Goal: Book appointment/travel/reservation

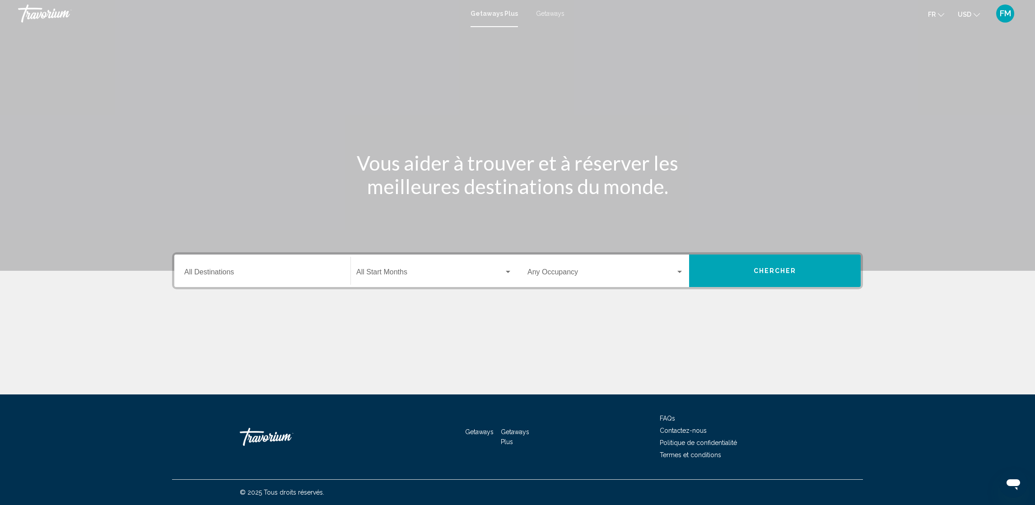
click at [204, 278] on div "Destination All Destinations" at bounding box center [262, 271] width 156 height 28
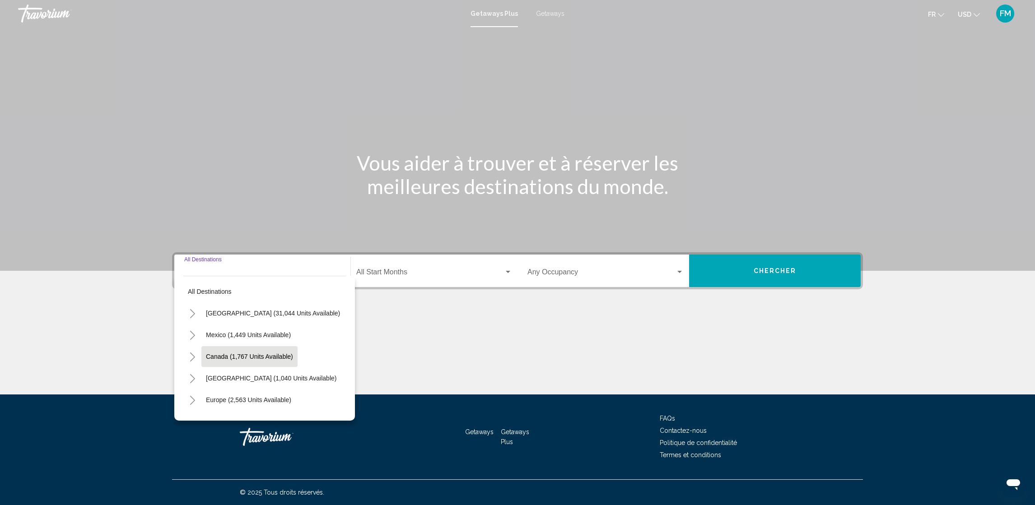
scroll to position [68, 0]
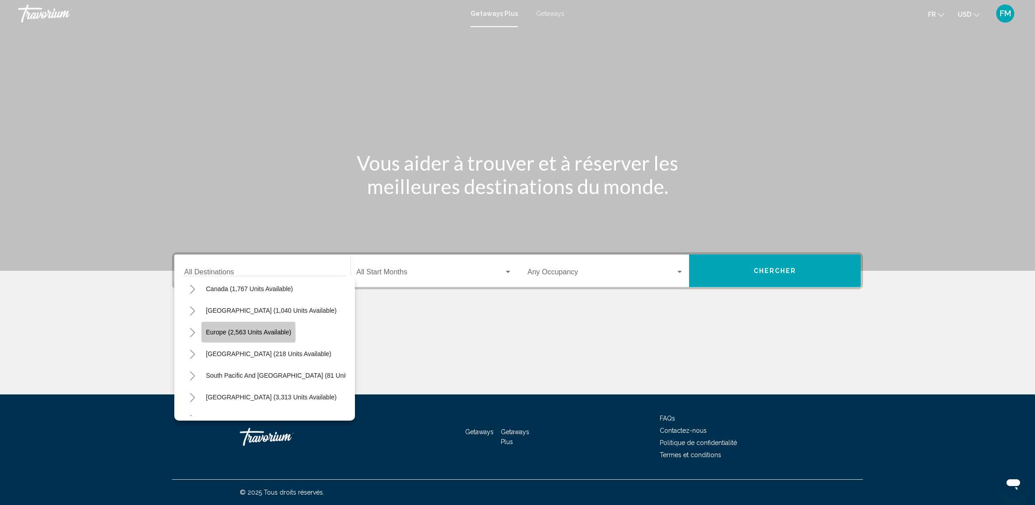
click at [207, 334] on span "Europe (2,563 units available)" at bounding box center [248, 332] width 85 height 7
type input "**********"
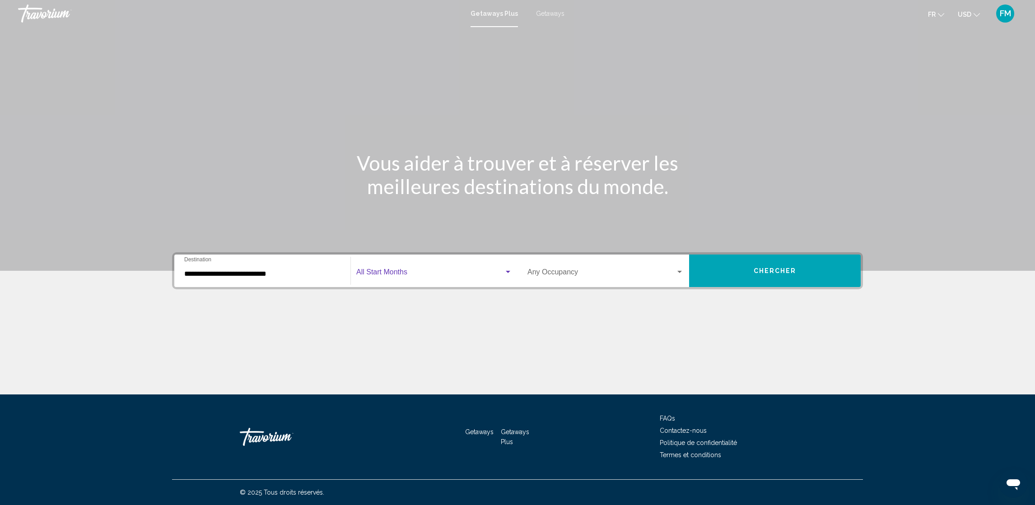
click at [507, 274] on div "Search widget" at bounding box center [508, 272] width 8 height 7
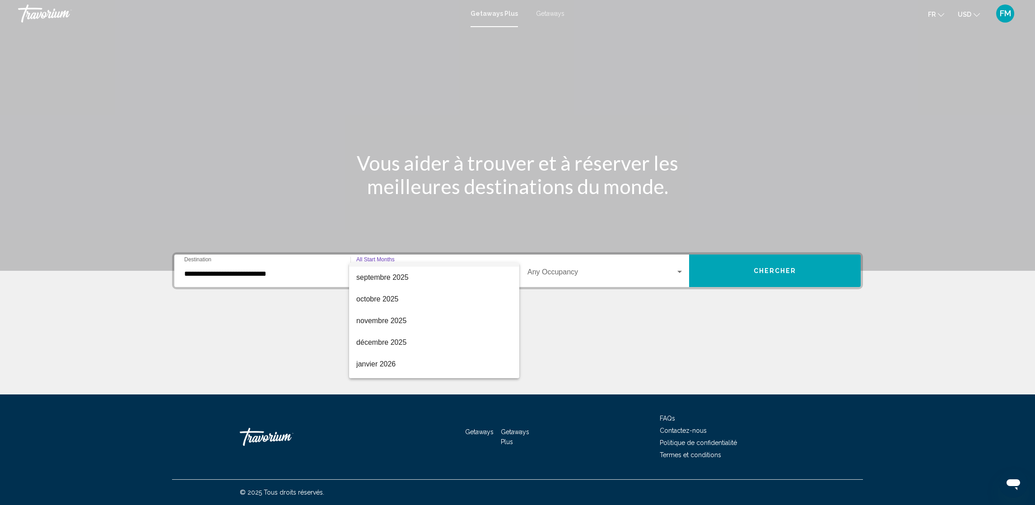
scroll to position [27, 0]
click at [370, 356] on span "janvier 2026" at bounding box center [434, 355] width 156 height 22
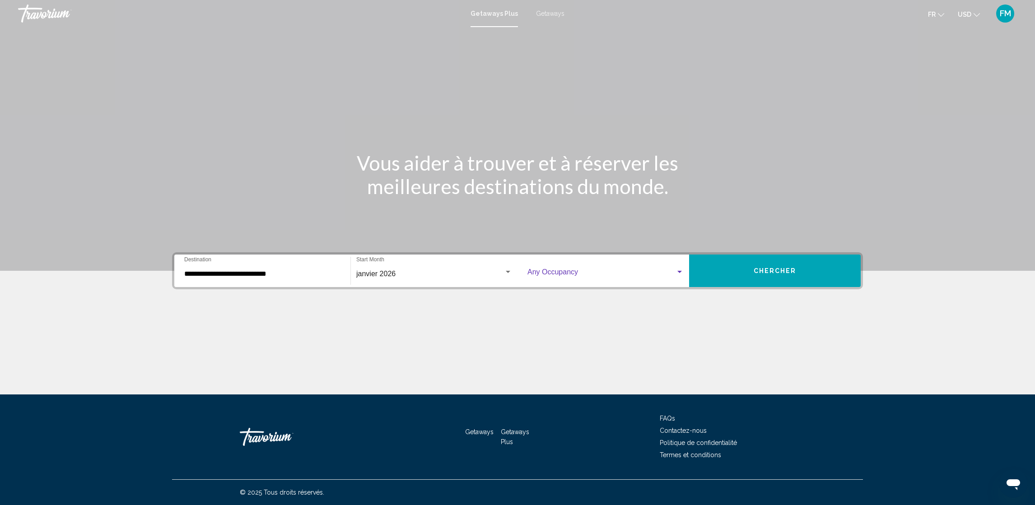
click at [677, 276] on div "Search widget" at bounding box center [605, 274] width 156 height 8
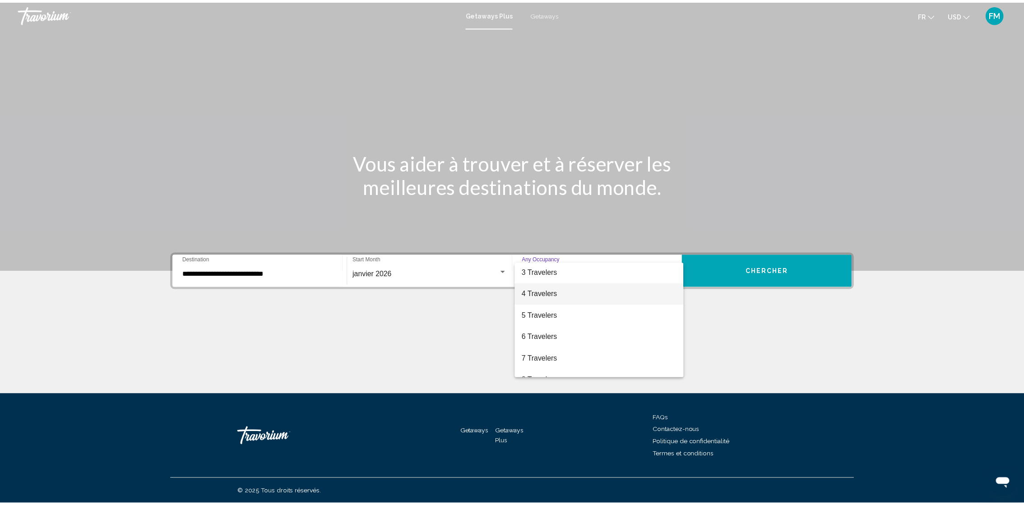
scroll to position [68, 0]
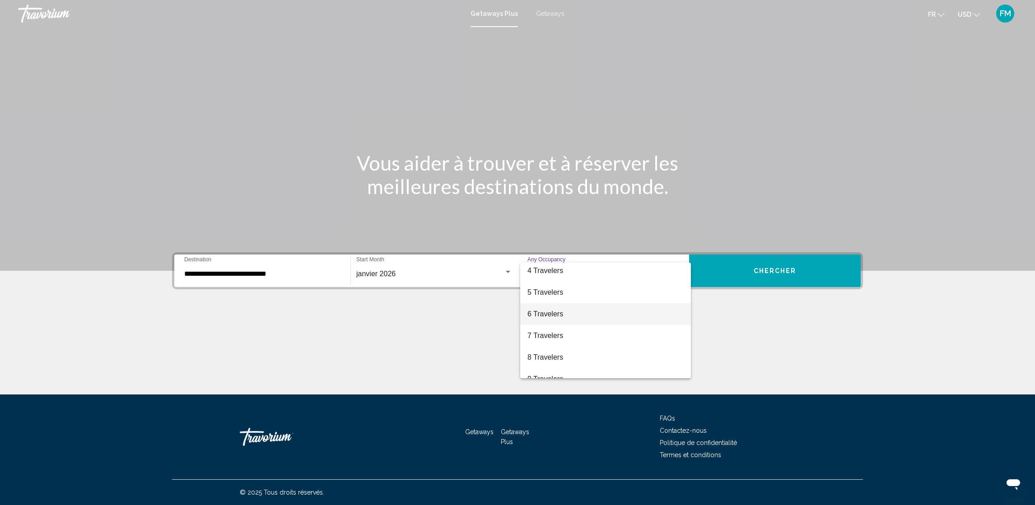
click at [540, 316] on span "6 Travelers" at bounding box center [605, 314] width 156 height 22
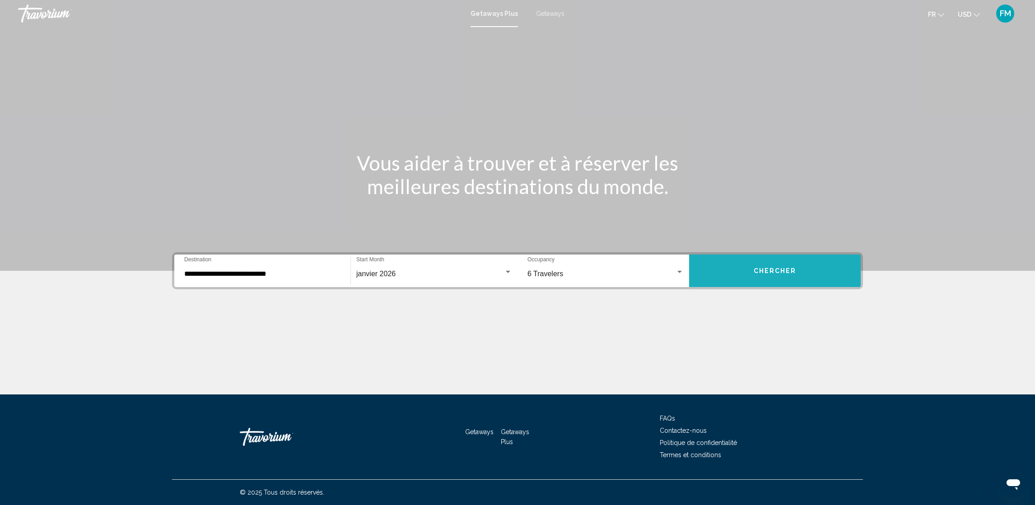
click at [773, 268] on span "Chercher" at bounding box center [774, 271] width 43 height 7
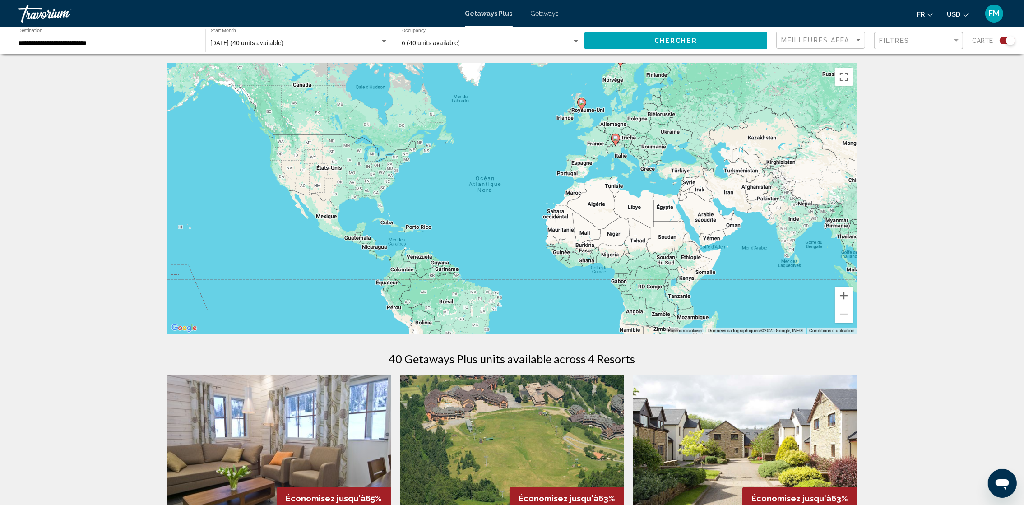
click at [78, 45] on input "**********" at bounding box center [108, 43] width 178 height 7
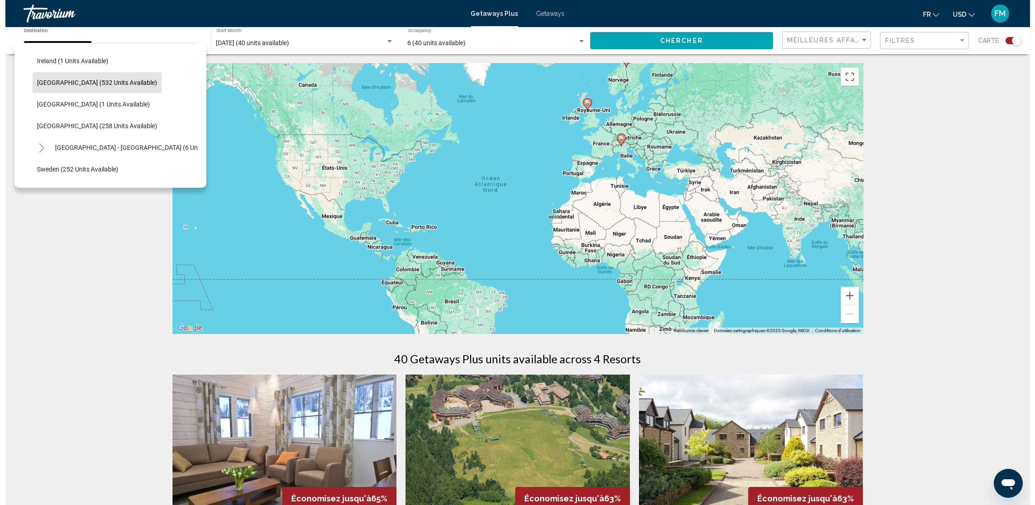
scroll to position [324, 0]
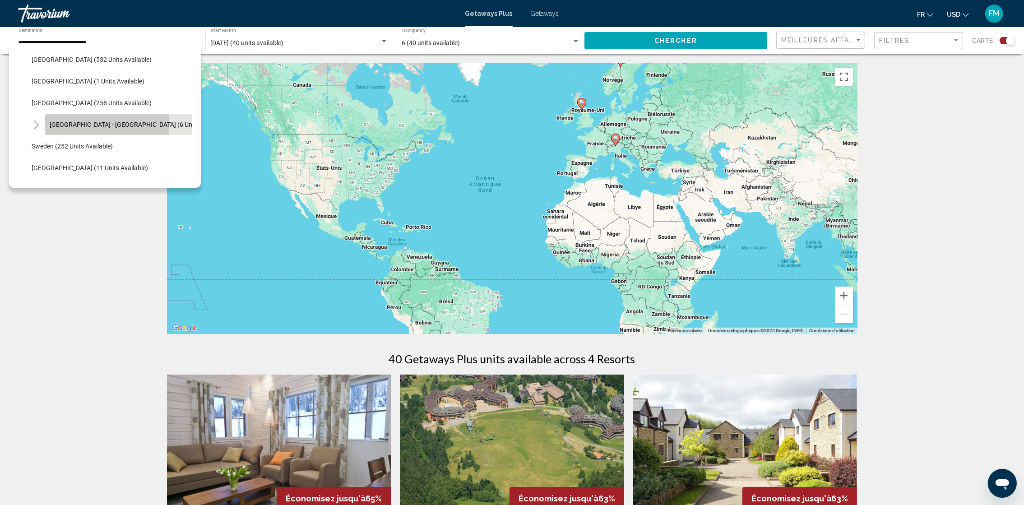
click at [76, 124] on span "[GEOGRAPHIC_DATA] - [GEOGRAPHIC_DATA] (6 units available)" at bounding box center [139, 124] width 178 height 7
type input "**********"
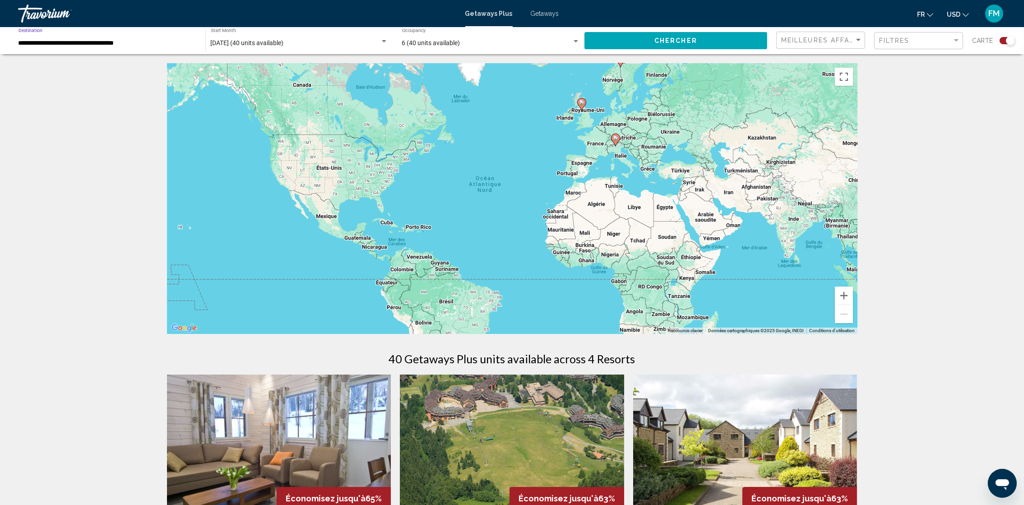
click at [688, 37] on span "Chercher" at bounding box center [676, 40] width 43 height 7
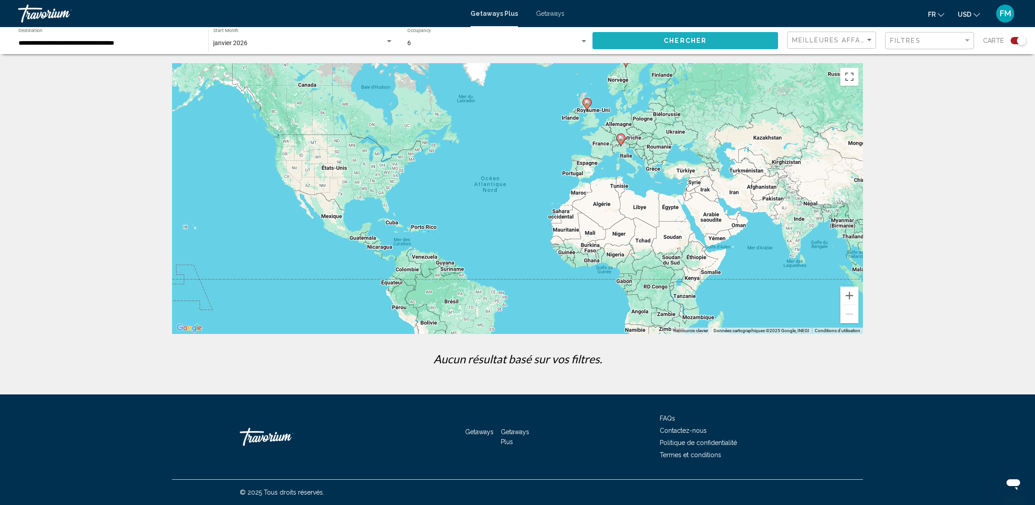
click at [660, 43] on button "Chercher" at bounding box center [685, 40] width 186 height 17
click at [578, 38] on div "6 Occupancy Any Occupancy" at bounding box center [497, 40] width 181 height 25
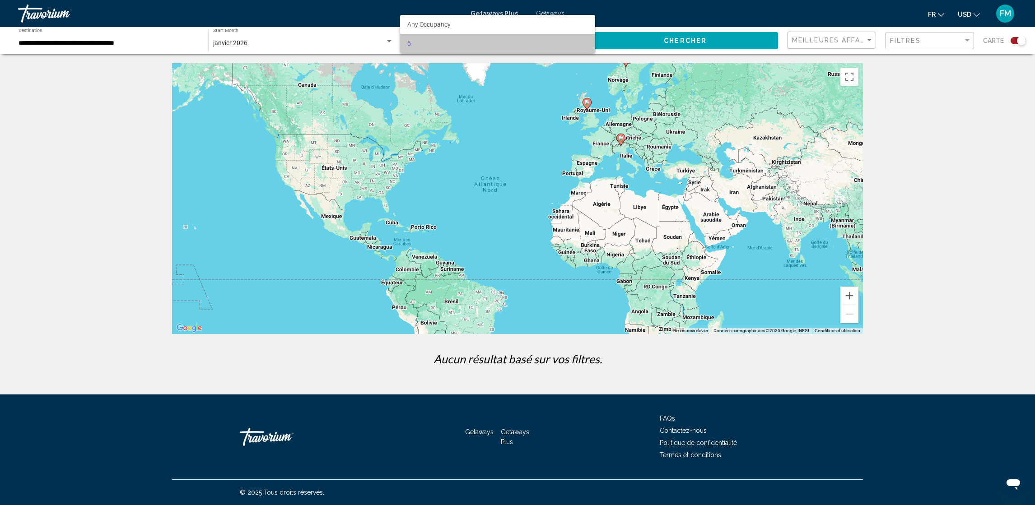
click at [429, 38] on span "6" at bounding box center [497, 43] width 181 height 19
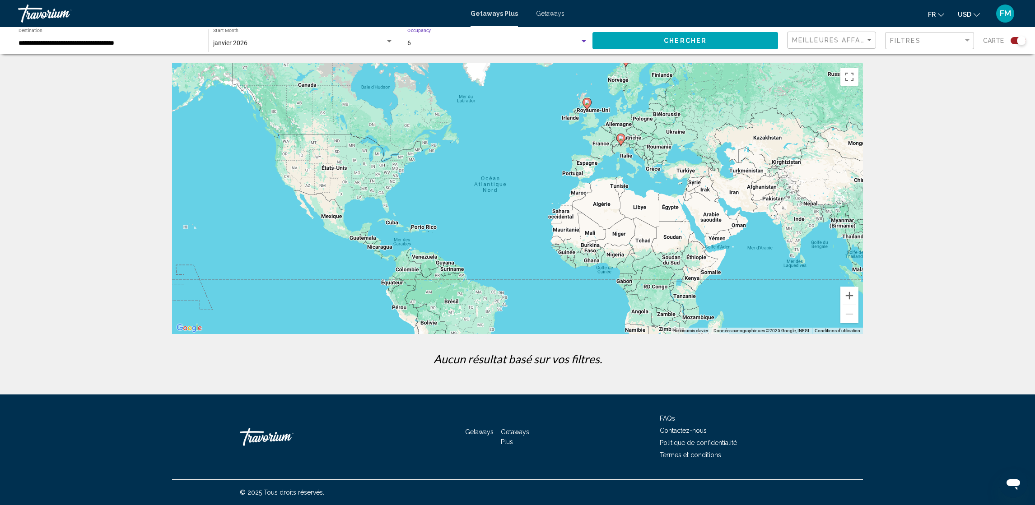
click at [403, 42] on div "6 Occupancy Any Occupancy" at bounding box center [498, 40] width 190 height 25
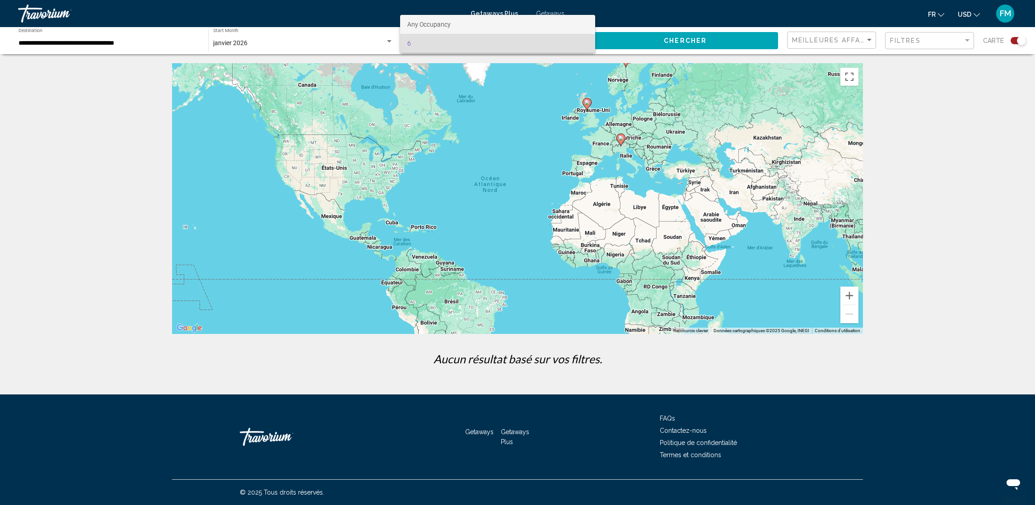
click at [438, 24] on span "Any Occupancy" at bounding box center [428, 24] width 43 height 7
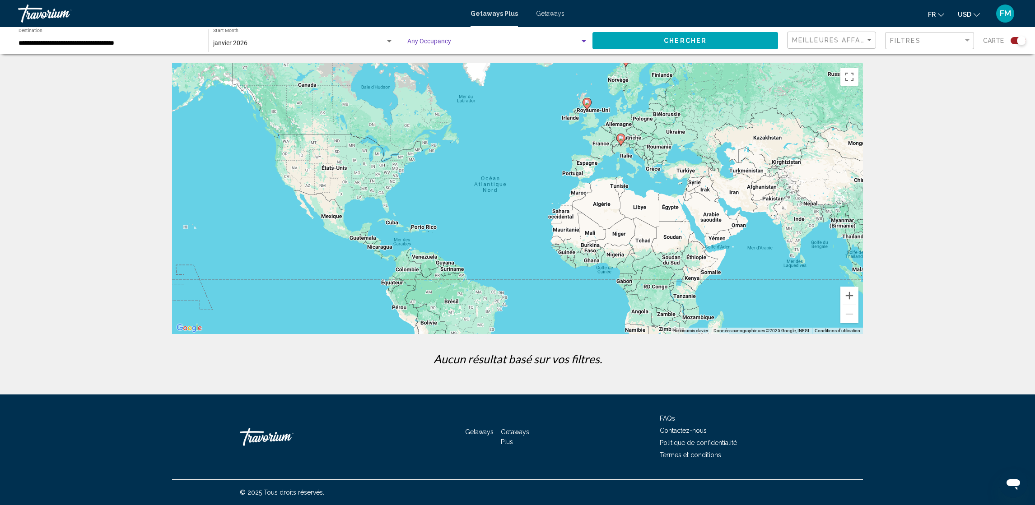
click at [572, 46] on span "Search widget" at bounding box center [493, 43] width 172 height 7
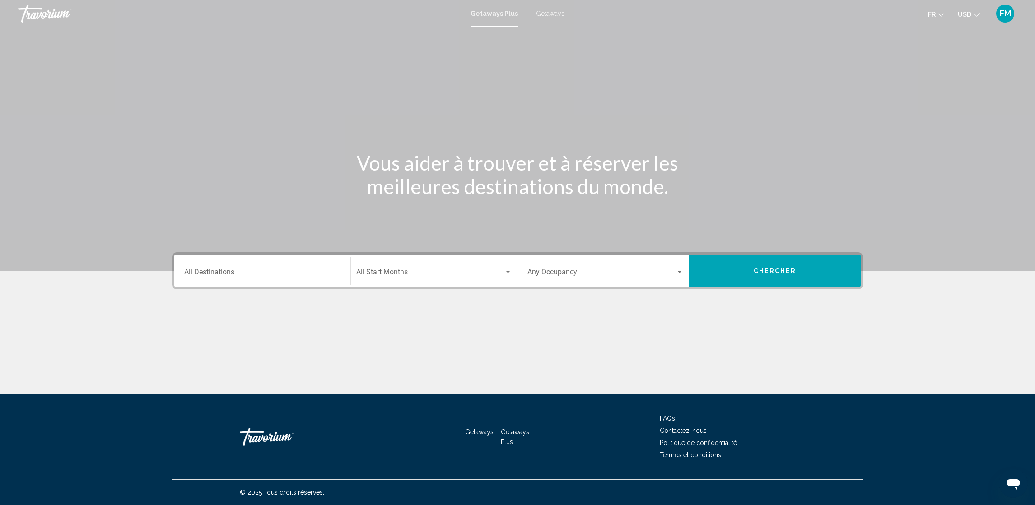
click at [212, 272] on input "Destination All Destinations" at bounding box center [262, 274] width 156 height 8
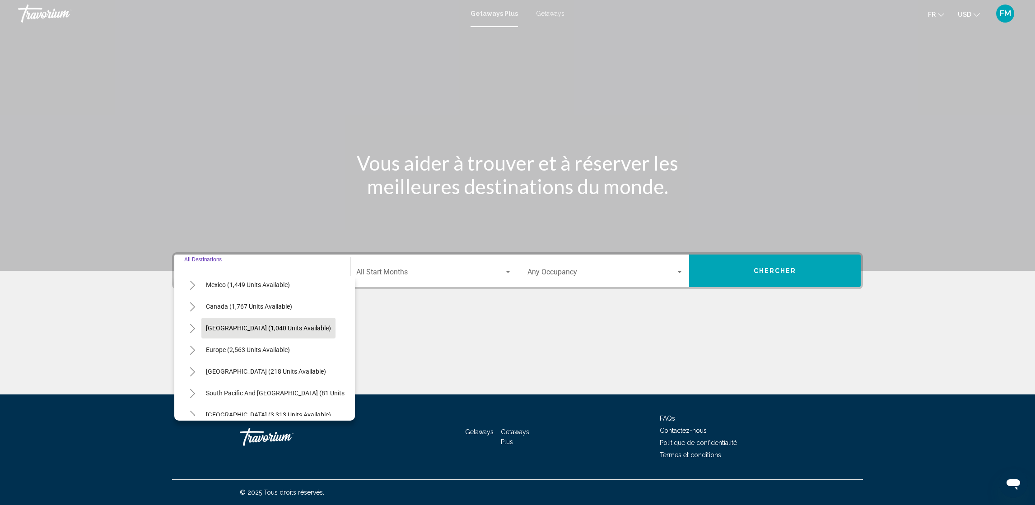
scroll to position [68, 0]
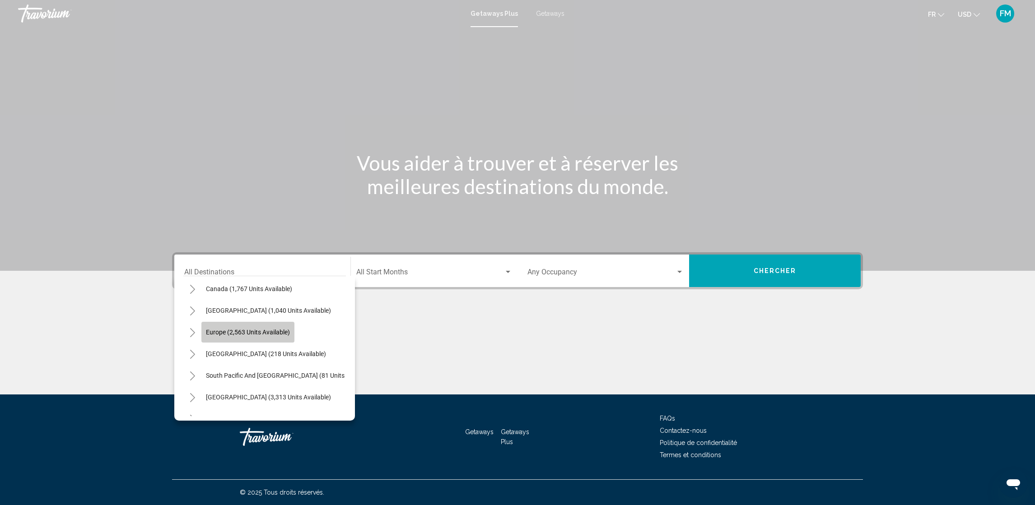
click at [207, 329] on span "Europe (2,563 units available)" at bounding box center [248, 332] width 84 height 7
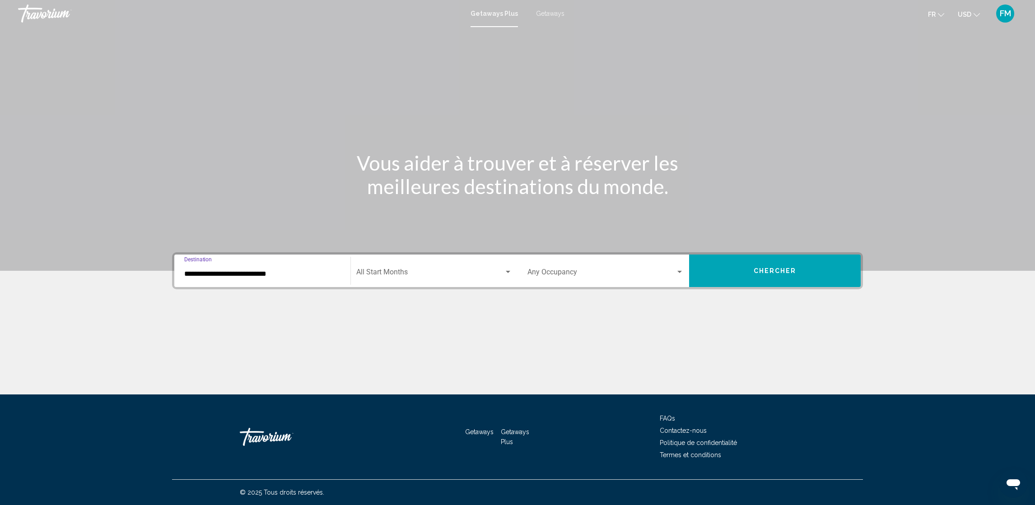
click at [200, 272] on input "**********" at bounding box center [262, 274] width 156 height 8
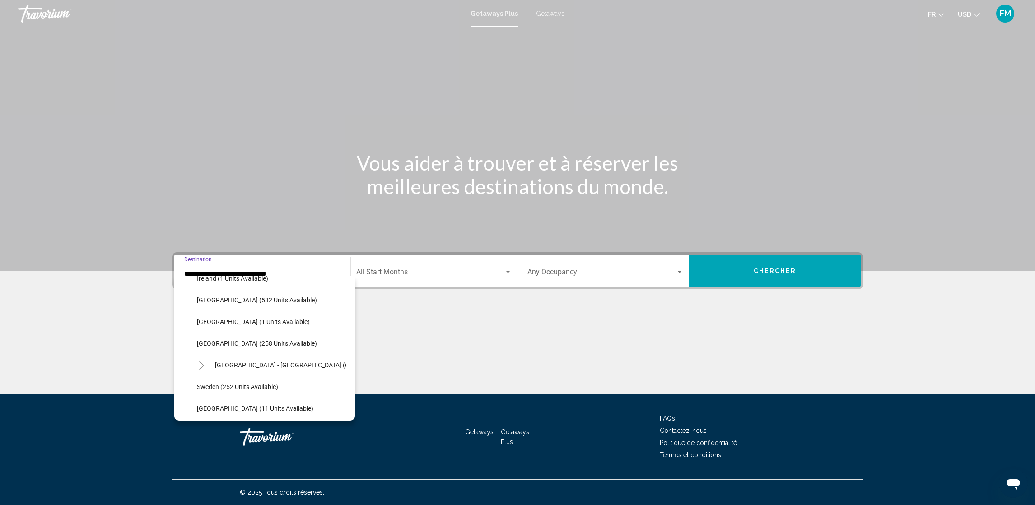
scroll to position [330, 0]
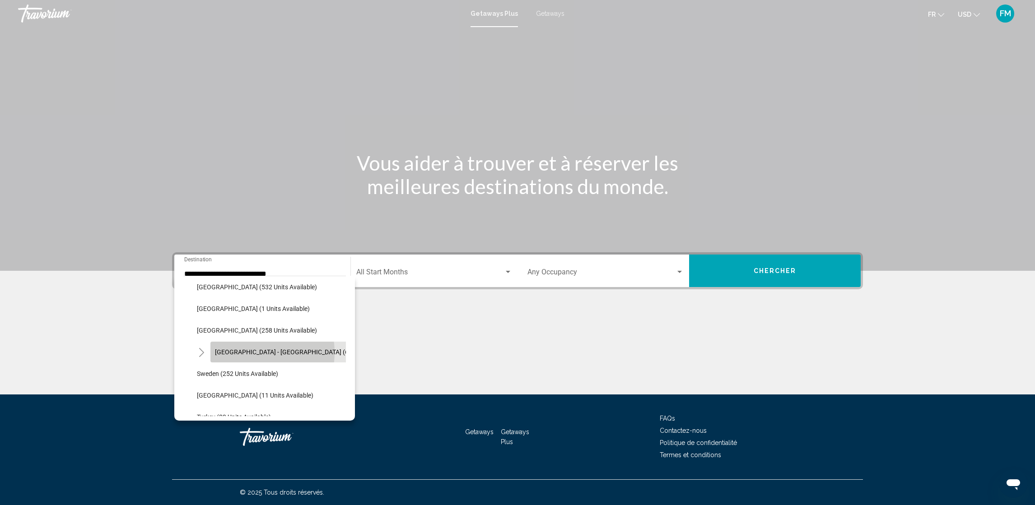
click at [249, 352] on span "[GEOGRAPHIC_DATA] - [GEOGRAPHIC_DATA] (6 units available)" at bounding box center [304, 352] width 178 height 7
type input "**********"
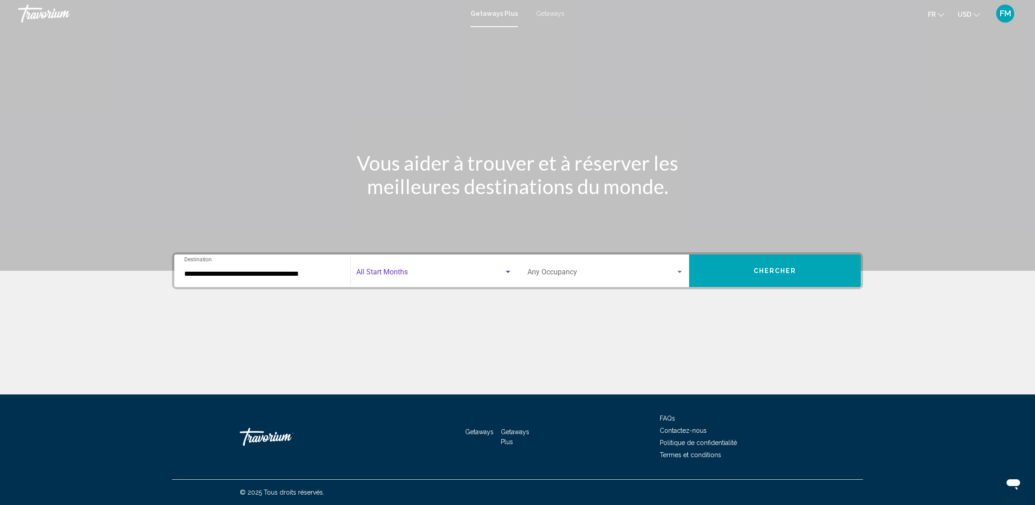
click at [502, 271] on span "Search widget" at bounding box center [430, 274] width 148 height 8
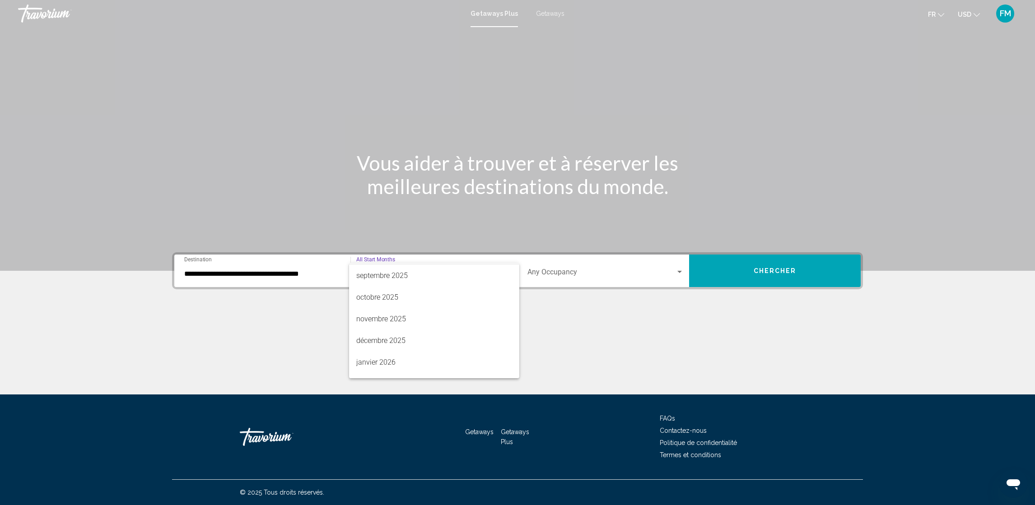
scroll to position [27, 0]
click at [367, 352] on span "janvier 2026" at bounding box center [434, 355] width 156 height 22
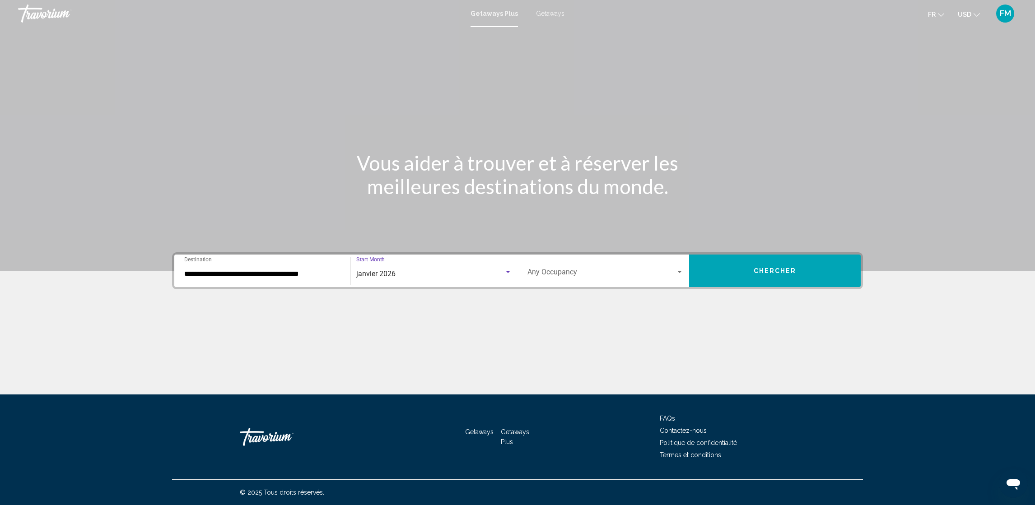
click at [679, 274] on div "Search widget" at bounding box center [679, 272] width 8 height 7
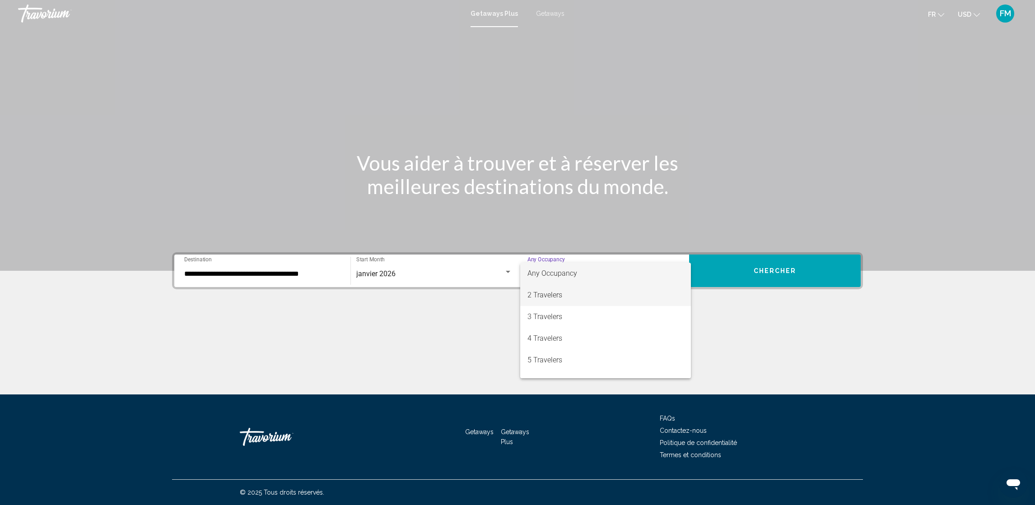
click at [539, 293] on span "2 Travelers" at bounding box center [605, 295] width 156 height 22
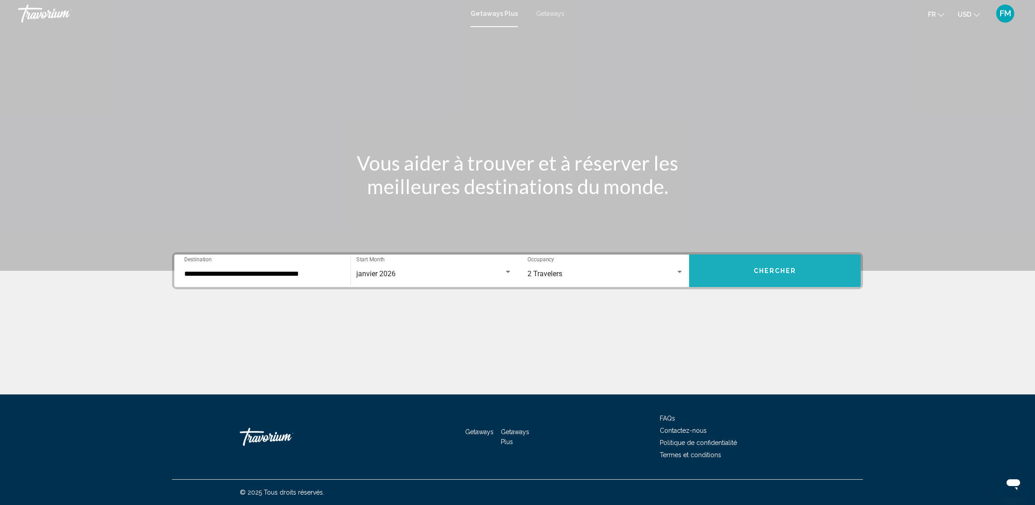
click at [748, 264] on button "Chercher" at bounding box center [775, 271] width 172 height 33
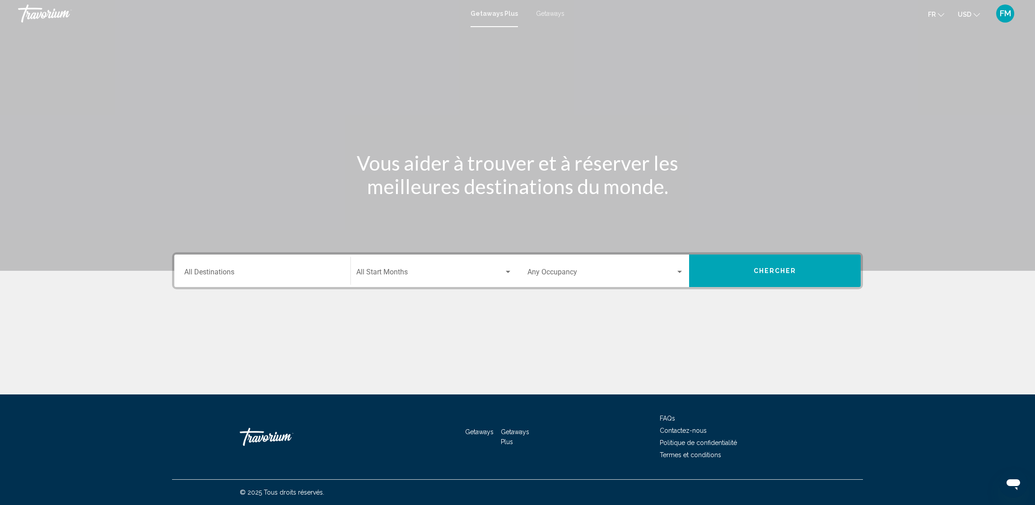
click at [541, 14] on span "Getaways" at bounding box center [550, 13] width 28 height 7
click at [201, 274] on input "Destination All Destinations" at bounding box center [262, 274] width 156 height 8
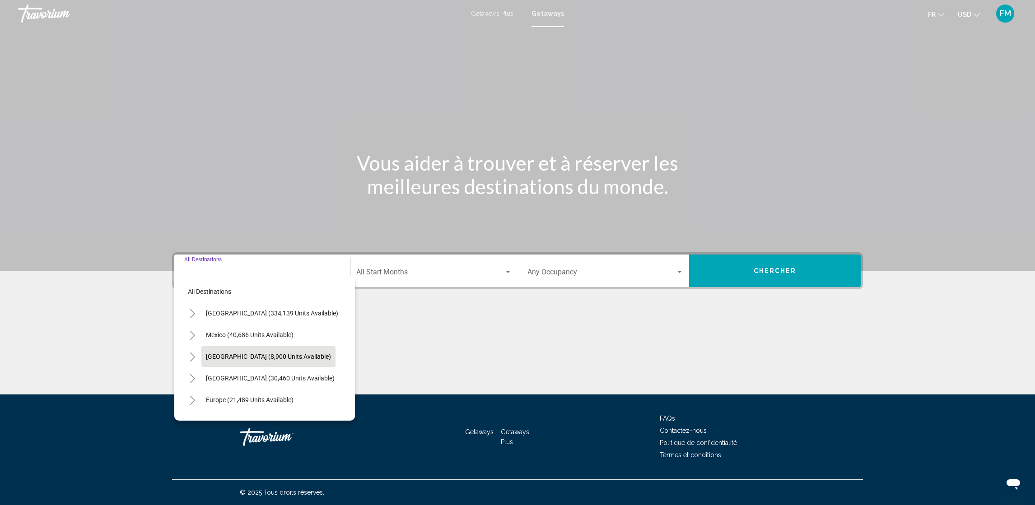
scroll to position [68, 0]
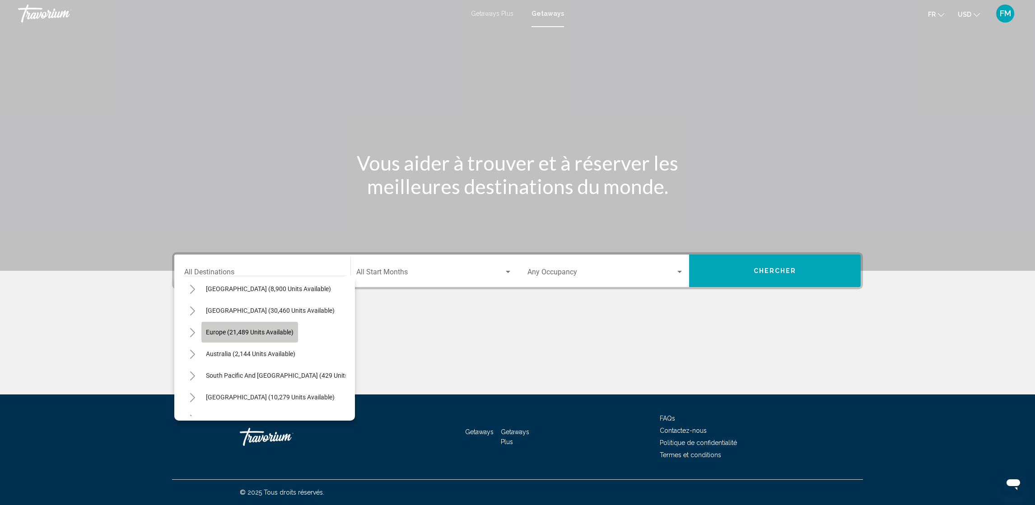
click at [209, 333] on span "Europe (21,489 units available)" at bounding box center [250, 332] width 88 height 7
type input "**********"
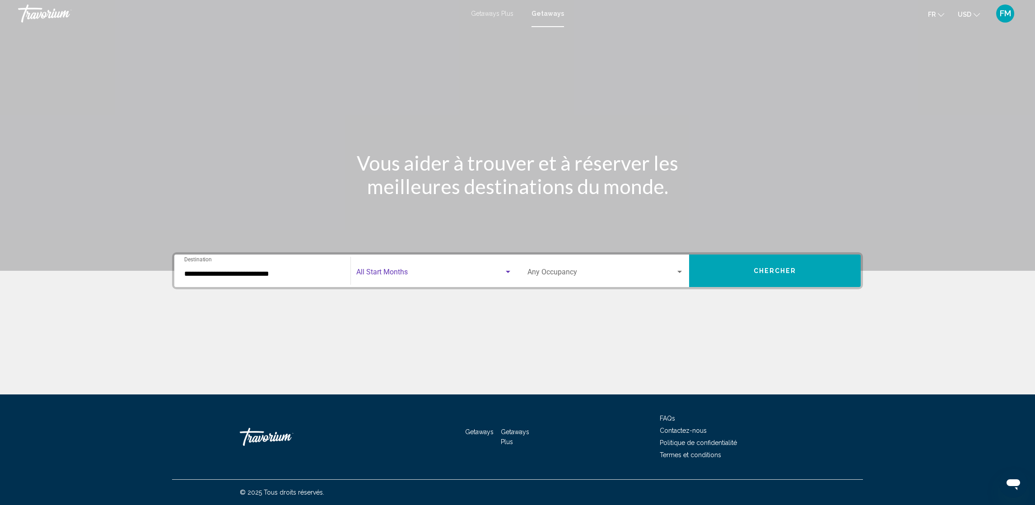
click at [511, 273] on div "Search widget" at bounding box center [508, 272] width 8 height 7
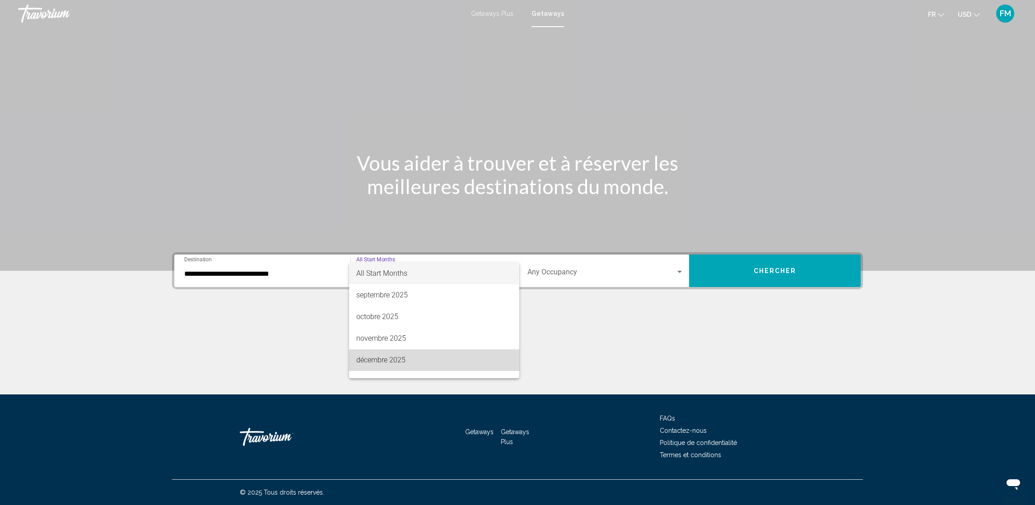
click at [504, 366] on mat-option "décembre 2025" at bounding box center [434, 360] width 170 height 22
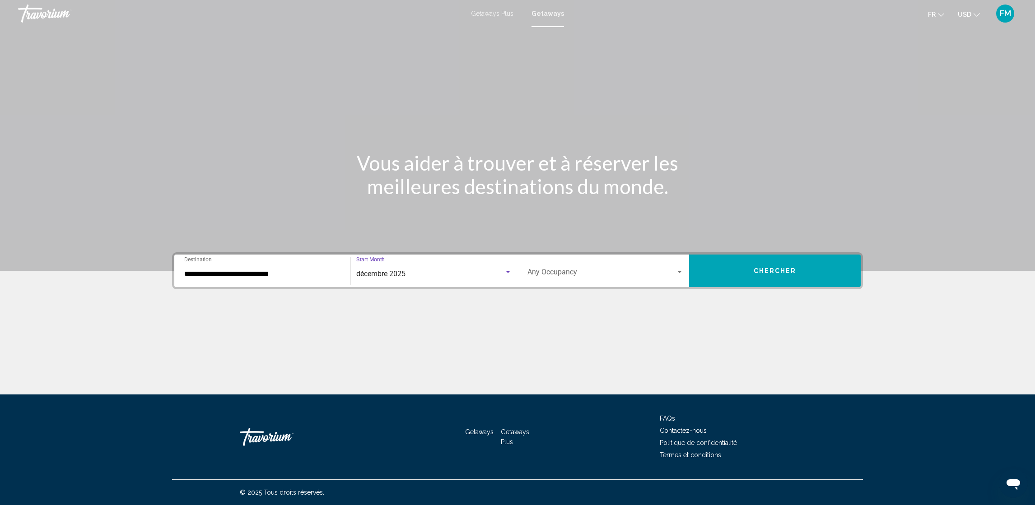
click at [502, 271] on div "décembre 2025" at bounding box center [430, 274] width 148 height 8
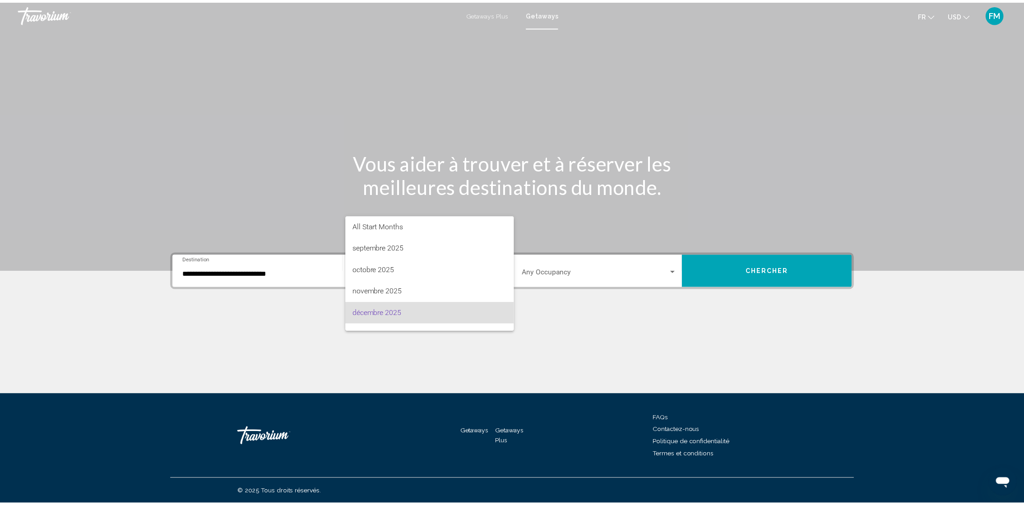
scroll to position [39, 0]
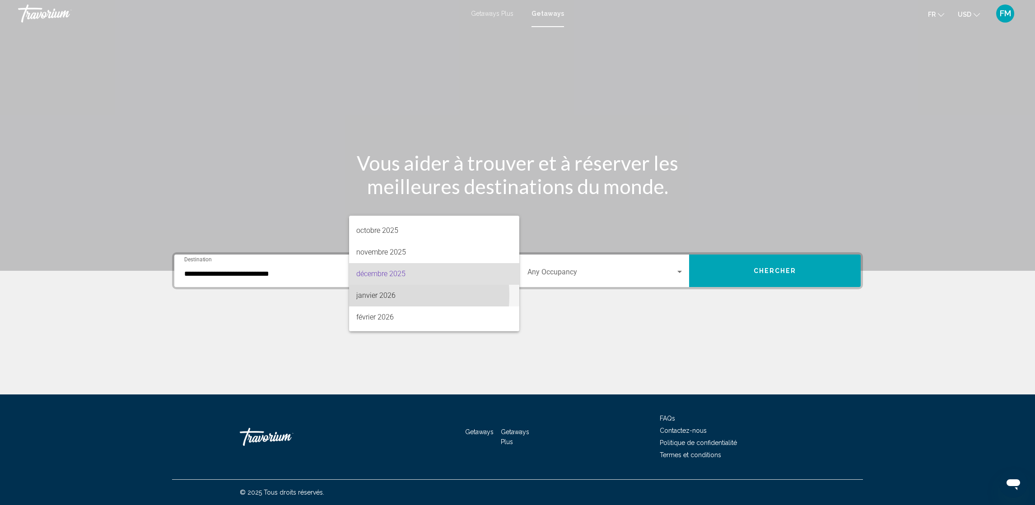
click at [367, 295] on span "janvier 2026" at bounding box center [434, 296] width 156 height 22
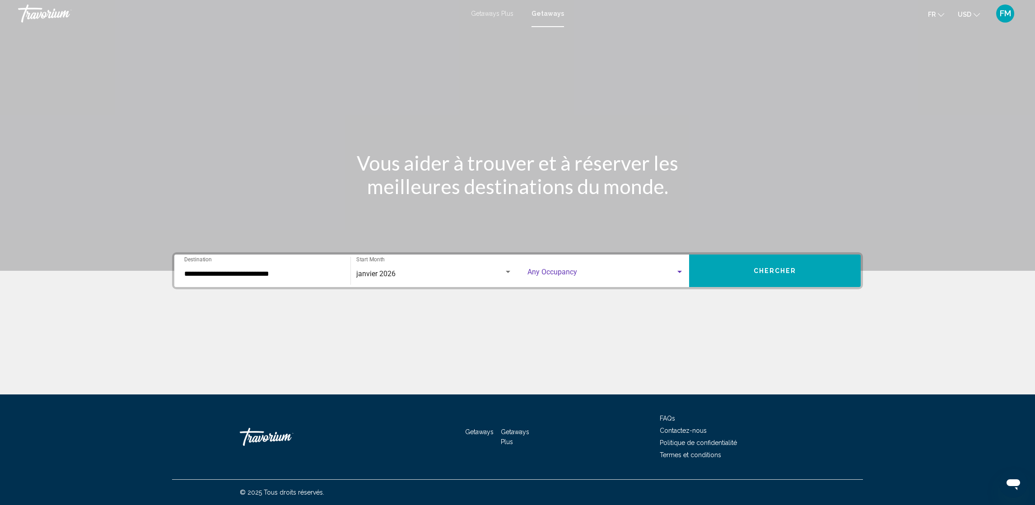
click at [680, 273] on div "Search widget" at bounding box center [679, 272] width 8 height 7
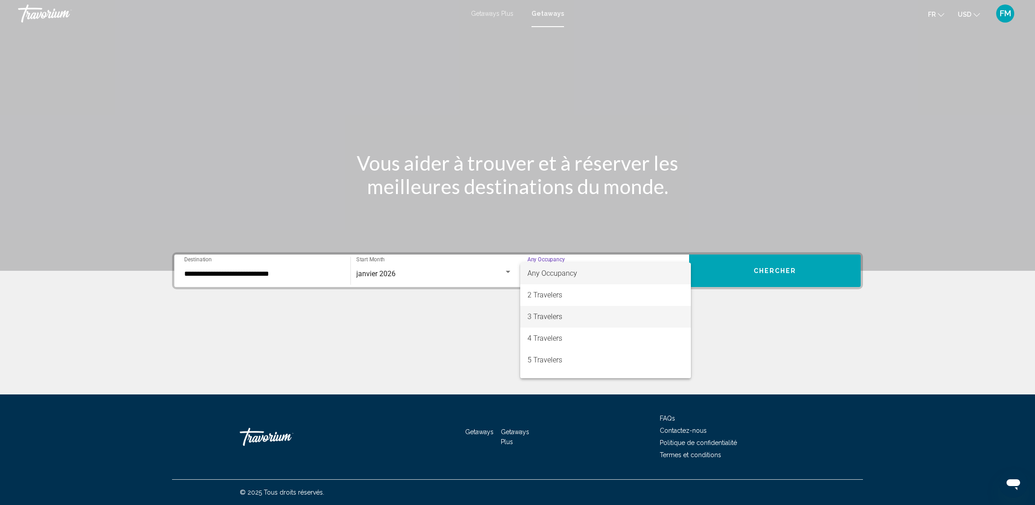
click at [550, 317] on span "3 Travelers" at bounding box center [605, 317] width 156 height 22
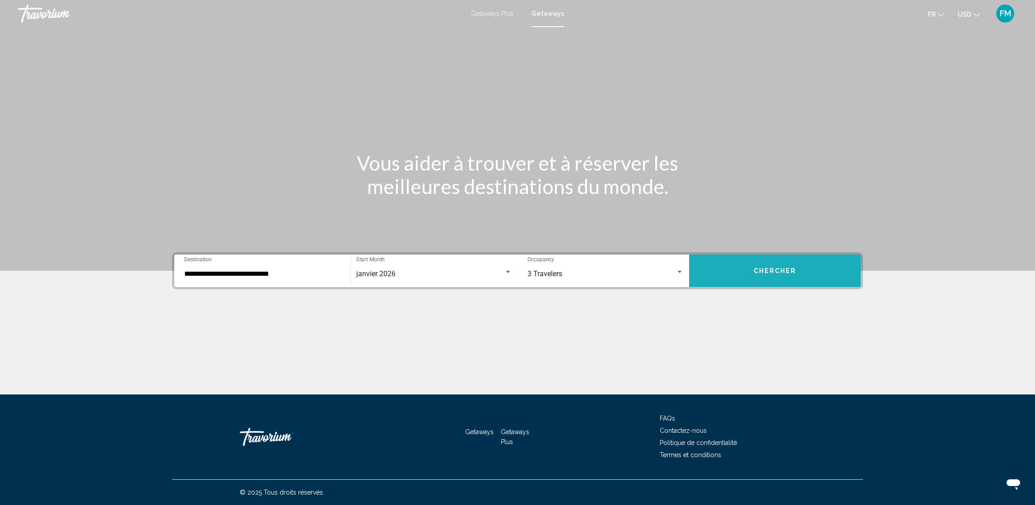
click at [760, 275] on button "Chercher" at bounding box center [775, 271] width 172 height 33
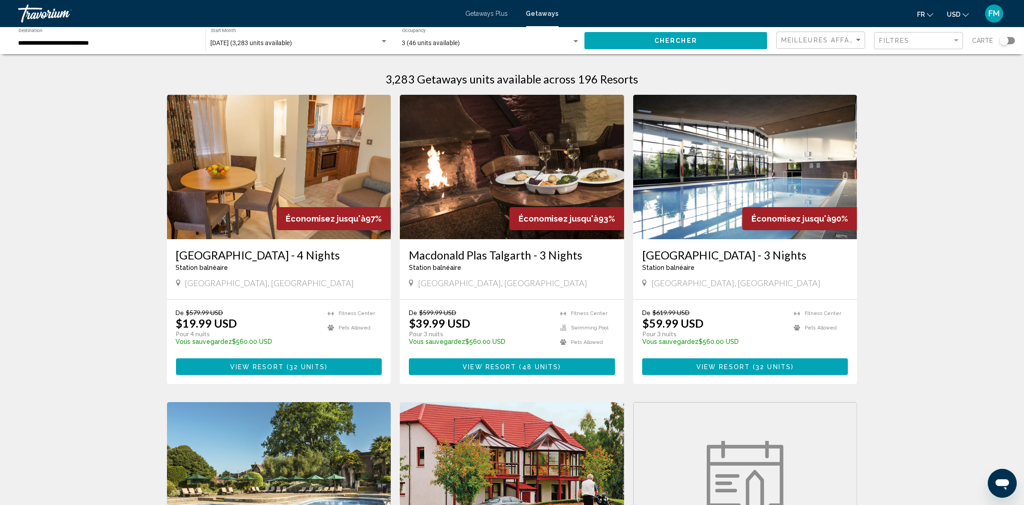
click at [963, 12] on icon "Change currency" at bounding box center [966, 15] width 6 height 6
click at [945, 80] on button "EUR (€)" at bounding box center [940, 83] width 46 height 12
click at [669, 43] on span "Chercher" at bounding box center [676, 40] width 43 height 7
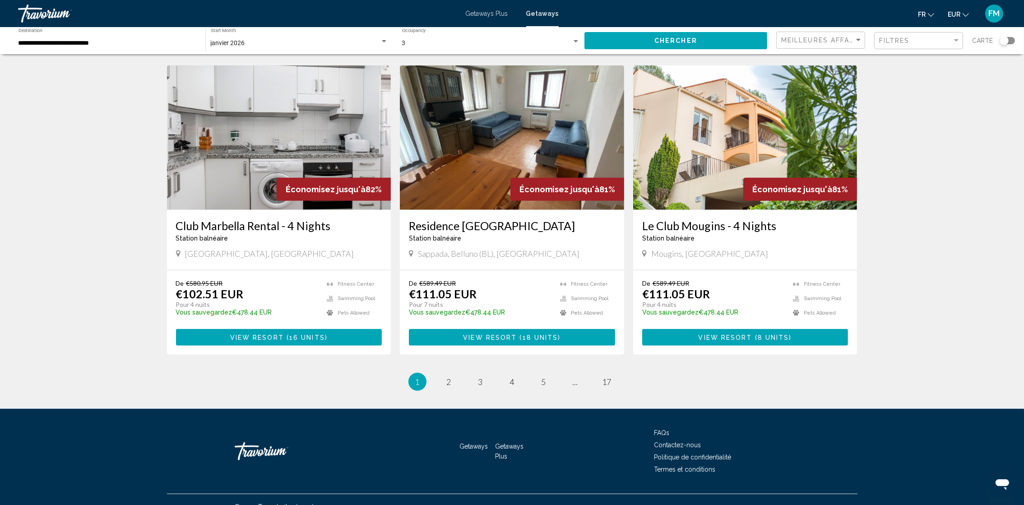
scroll to position [967, 0]
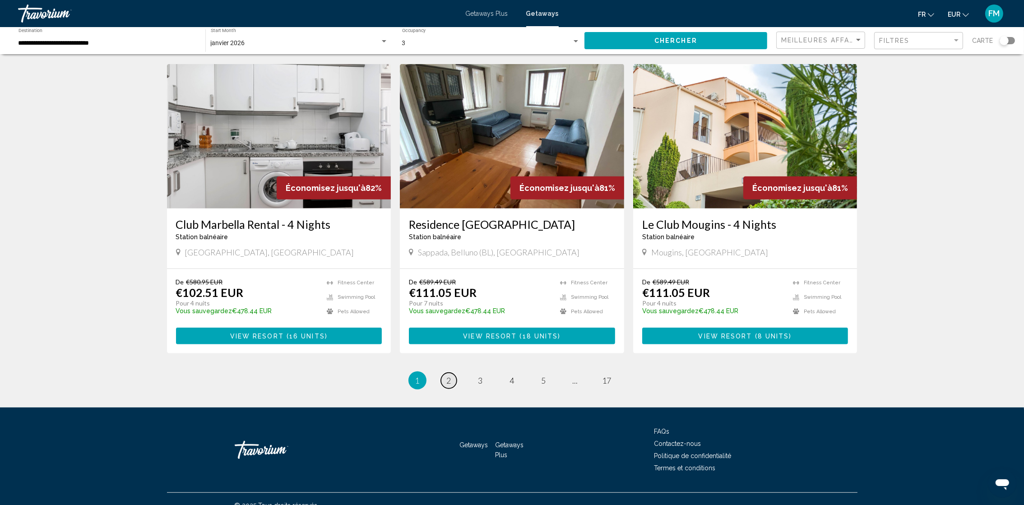
click at [452, 373] on link "page 2" at bounding box center [449, 381] width 16 height 16
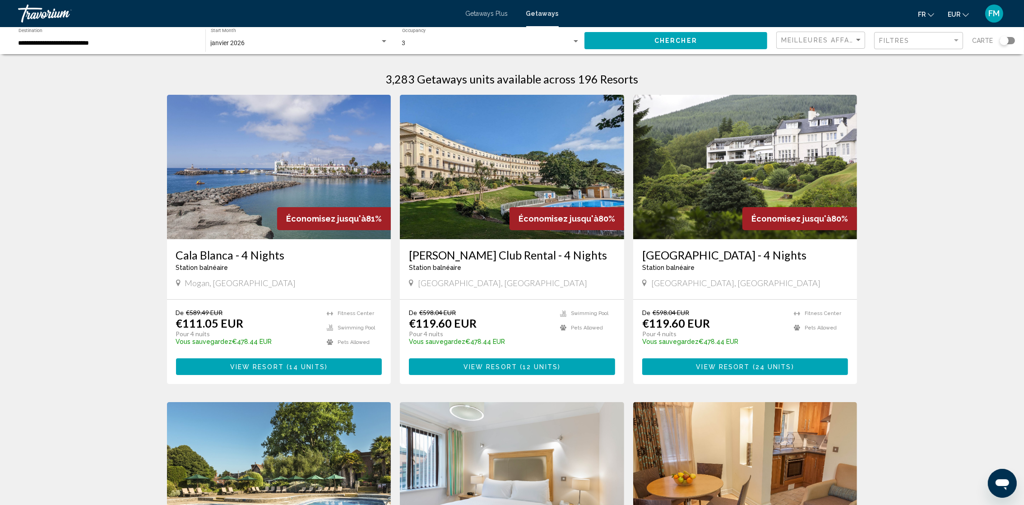
click at [262, 217] on img "Main content" at bounding box center [279, 167] width 224 height 144
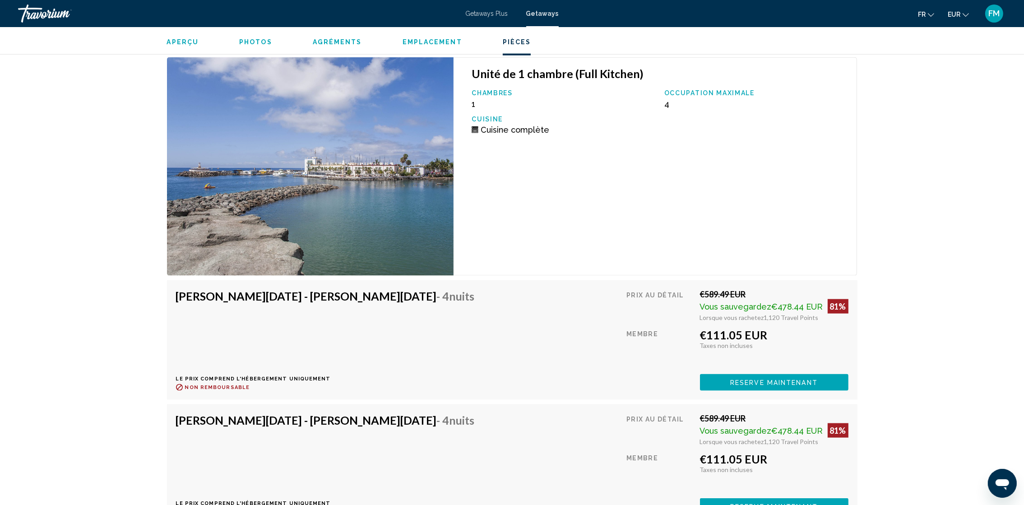
scroll to position [1692, 0]
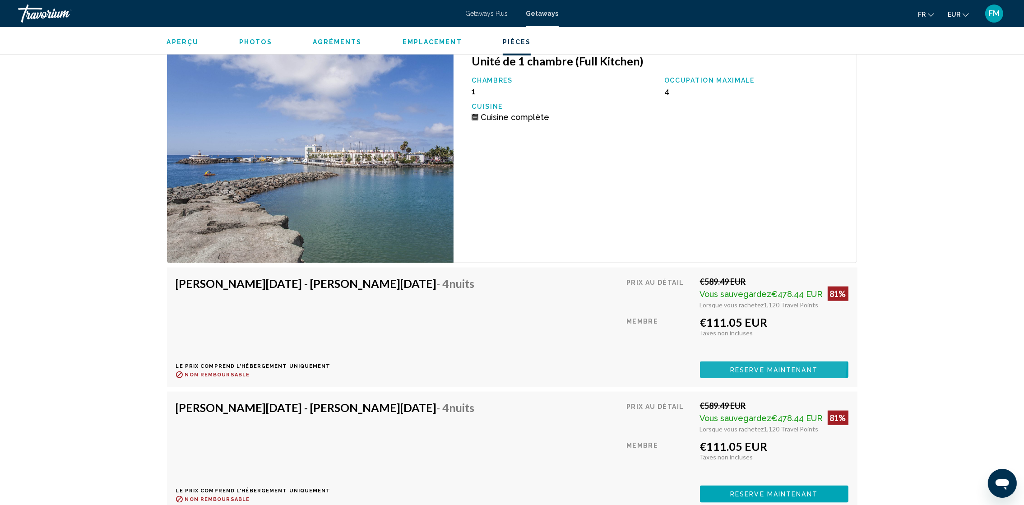
click at [759, 362] on button "Reserve maintenant" at bounding box center [774, 370] width 149 height 17
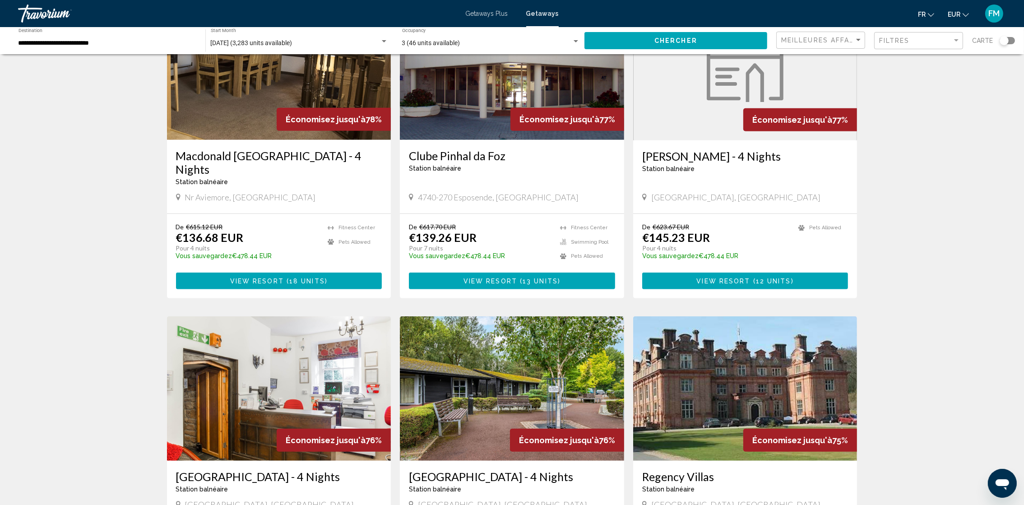
scroll to position [880, 0]
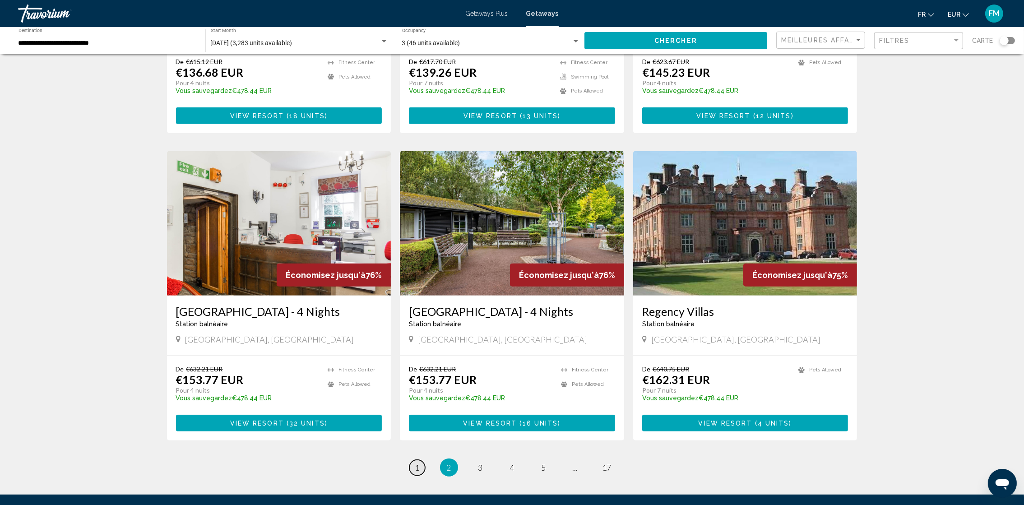
click at [419, 460] on link "page 1" at bounding box center [417, 468] width 16 height 16
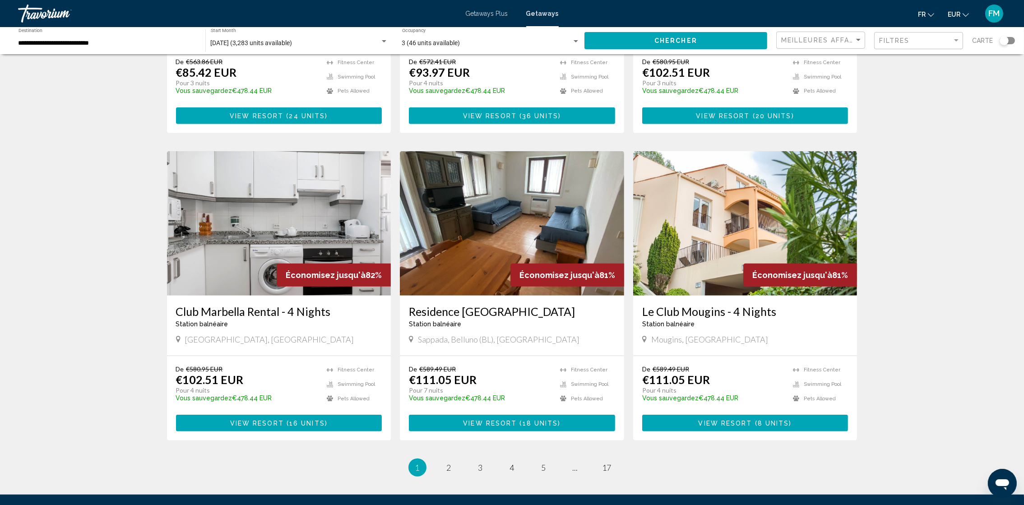
click at [246, 267] on img "Main content" at bounding box center [279, 223] width 224 height 144
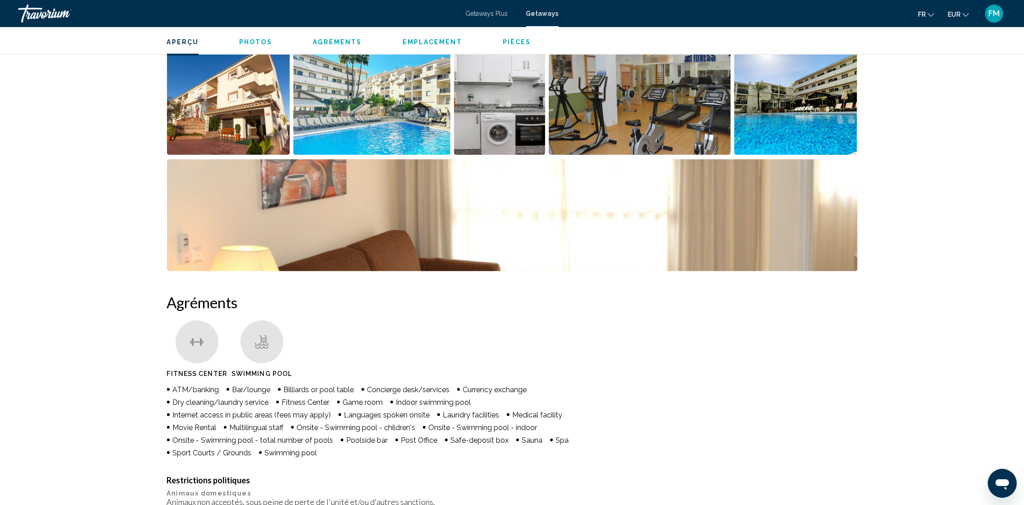
scroll to position [271, 0]
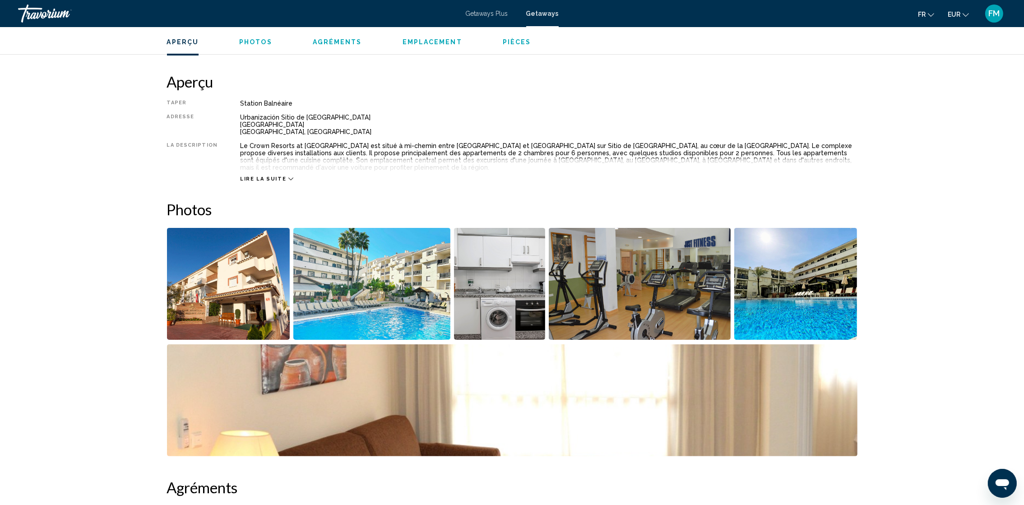
click at [256, 288] on img "Open full-screen image slider" at bounding box center [228, 284] width 123 height 112
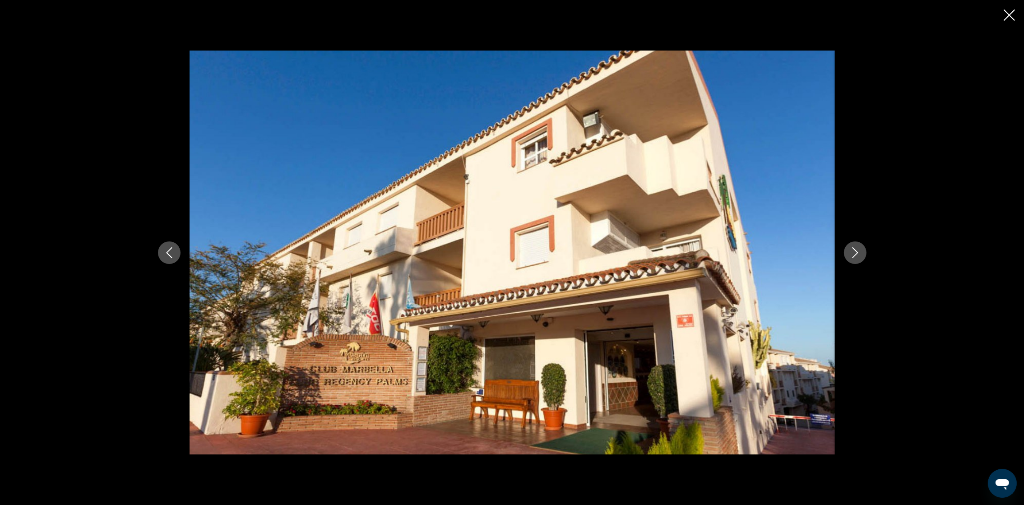
click at [859, 249] on icon "Next image" at bounding box center [855, 252] width 11 height 11
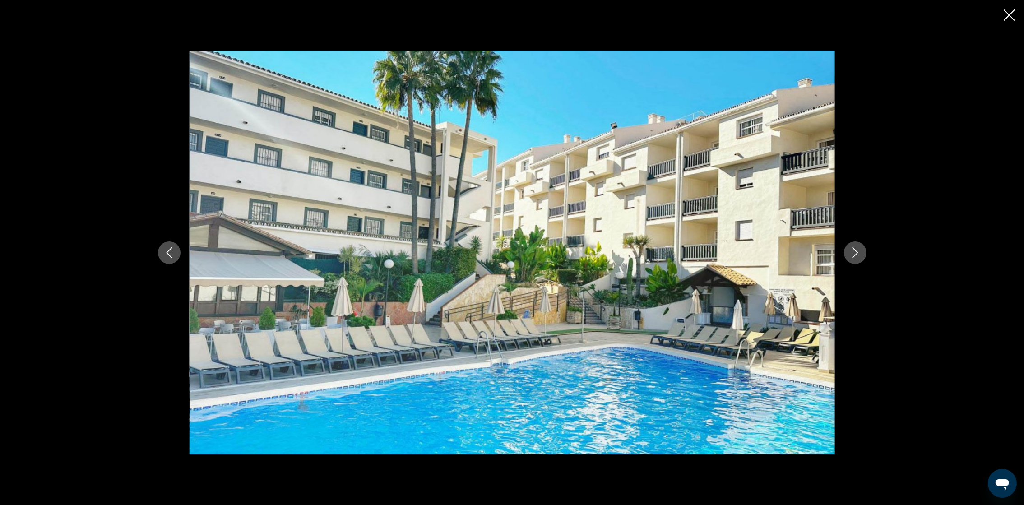
click at [858, 249] on icon "Next image" at bounding box center [855, 252] width 11 height 11
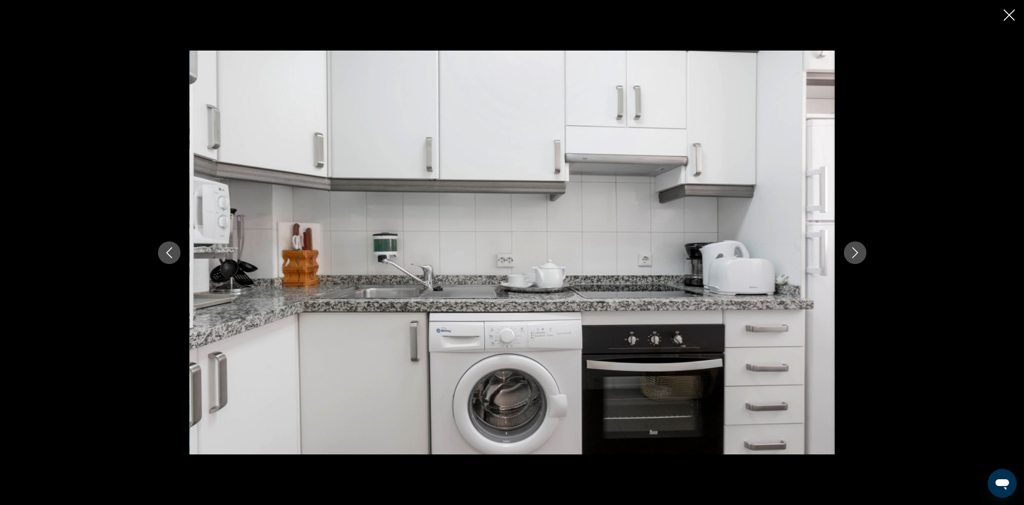
click at [858, 249] on icon "Next image" at bounding box center [855, 252] width 11 height 11
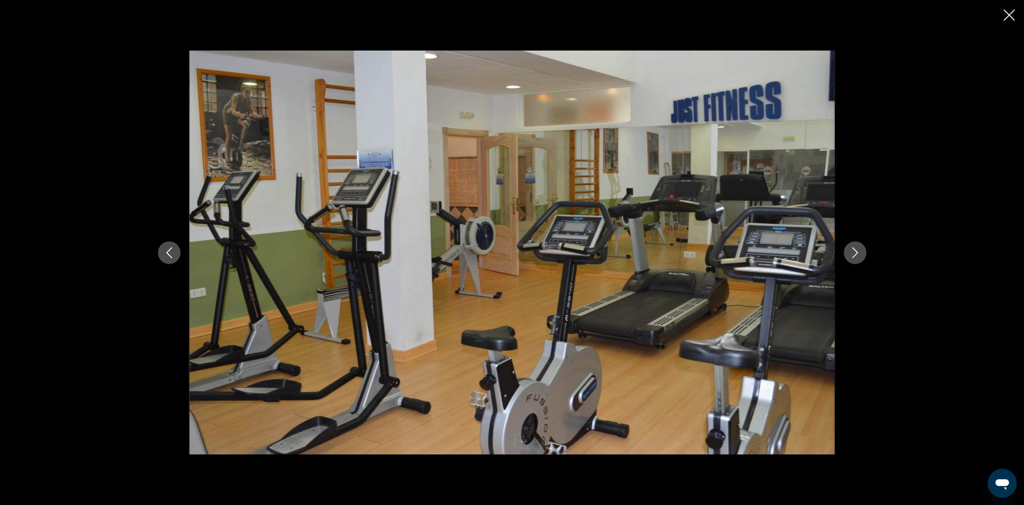
click at [858, 249] on icon "Next image" at bounding box center [855, 252] width 11 height 11
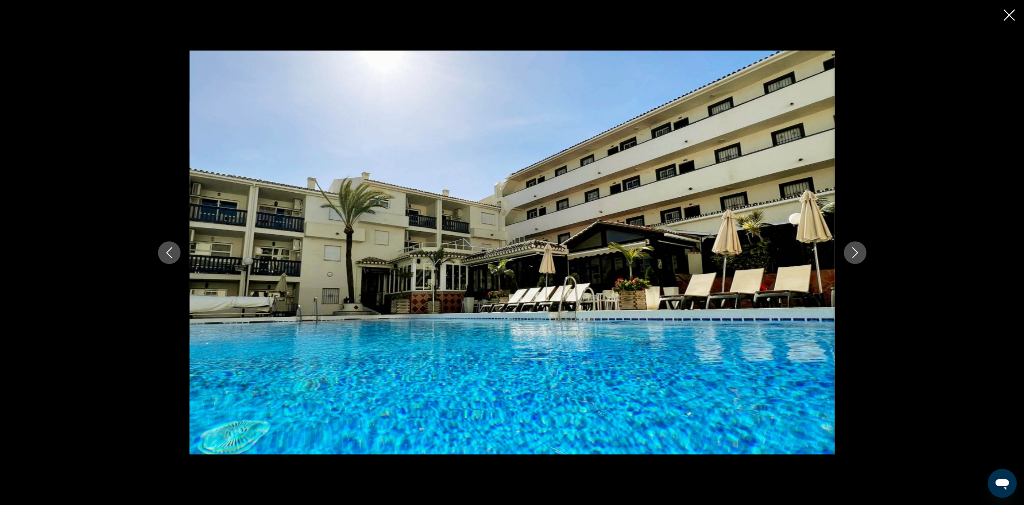
click at [858, 249] on icon "Next image" at bounding box center [855, 252] width 11 height 11
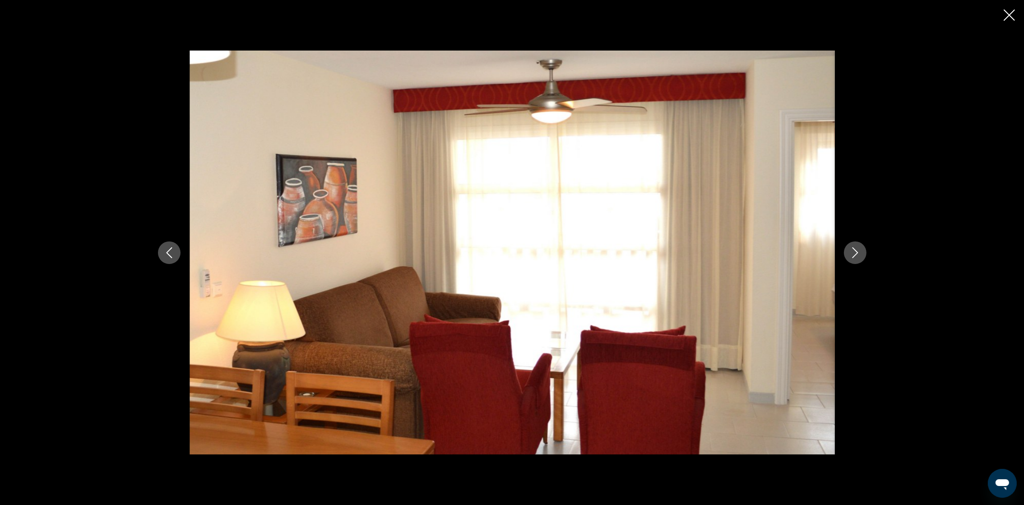
click at [858, 249] on icon "Next image" at bounding box center [855, 252] width 11 height 11
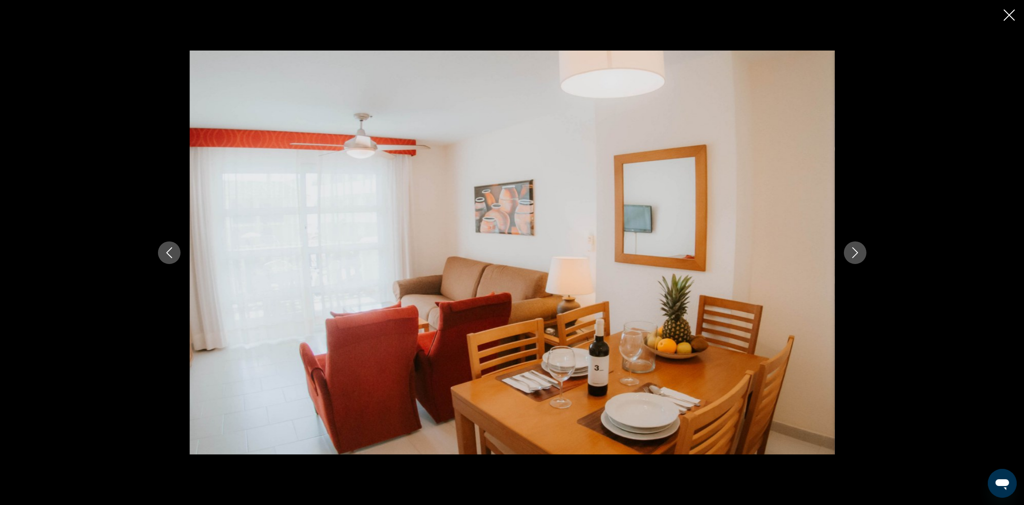
click at [858, 249] on icon "Next image" at bounding box center [855, 252] width 11 height 11
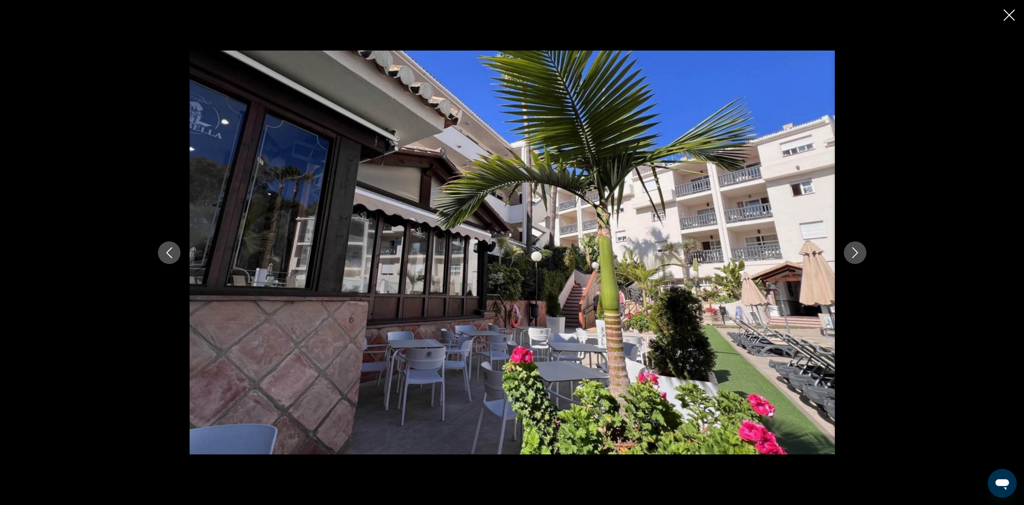
click at [858, 249] on icon "Next image" at bounding box center [855, 252] width 11 height 11
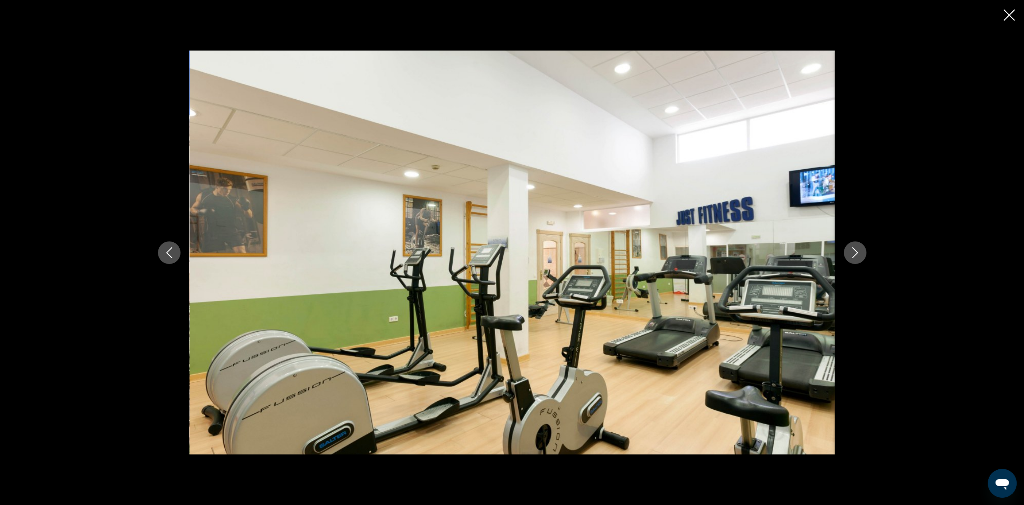
click at [858, 249] on icon "Next image" at bounding box center [855, 252] width 11 height 11
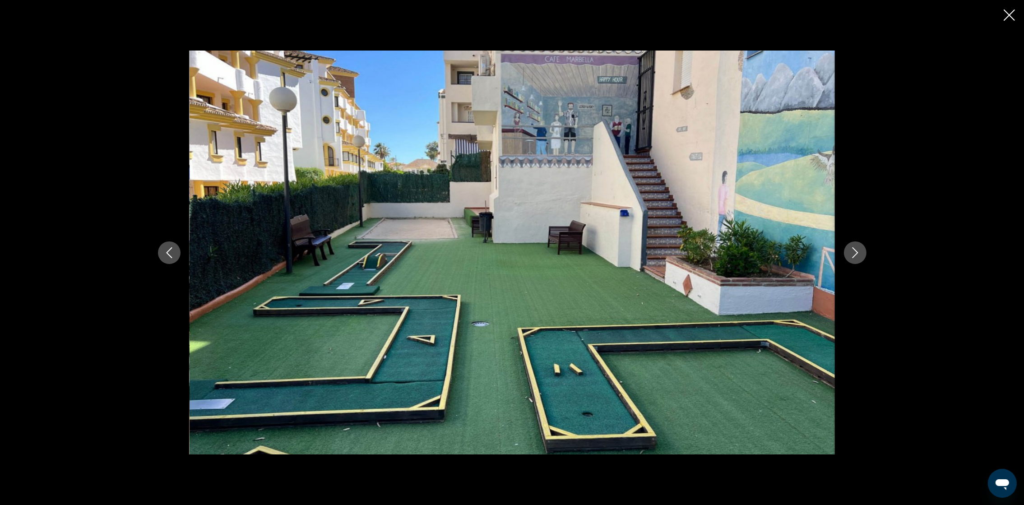
click at [858, 249] on icon "Next image" at bounding box center [855, 252] width 11 height 11
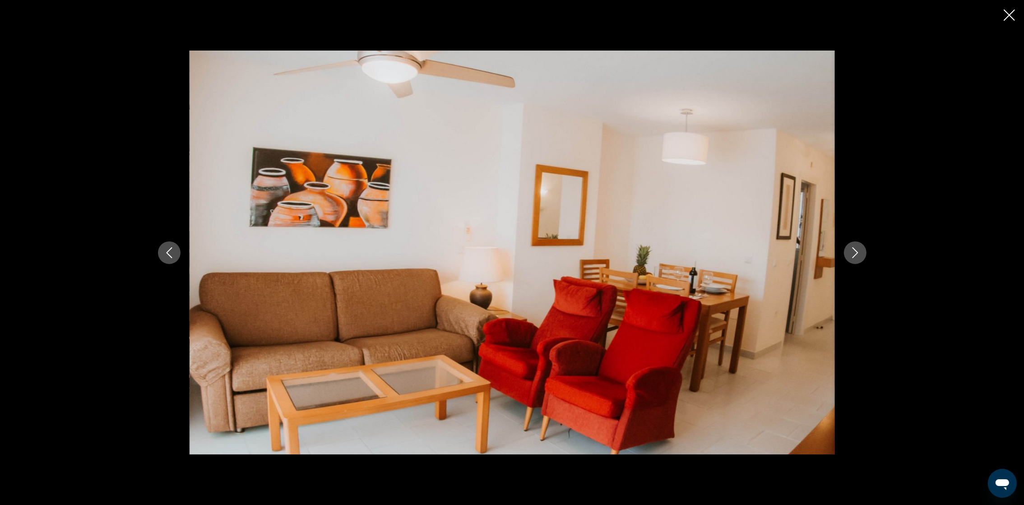
click at [858, 249] on icon "Next image" at bounding box center [855, 252] width 11 height 11
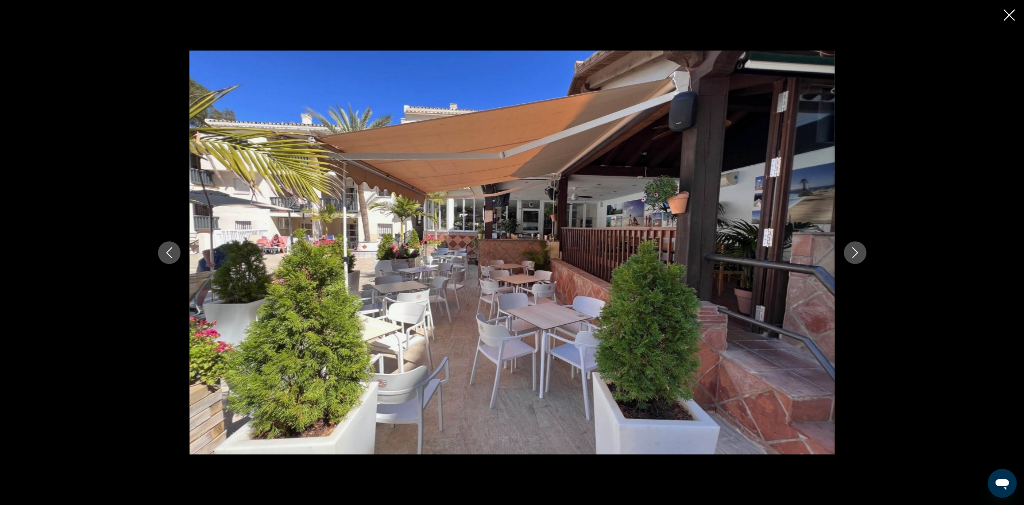
click at [858, 249] on icon "Next image" at bounding box center [855, 252] width 11 height 11
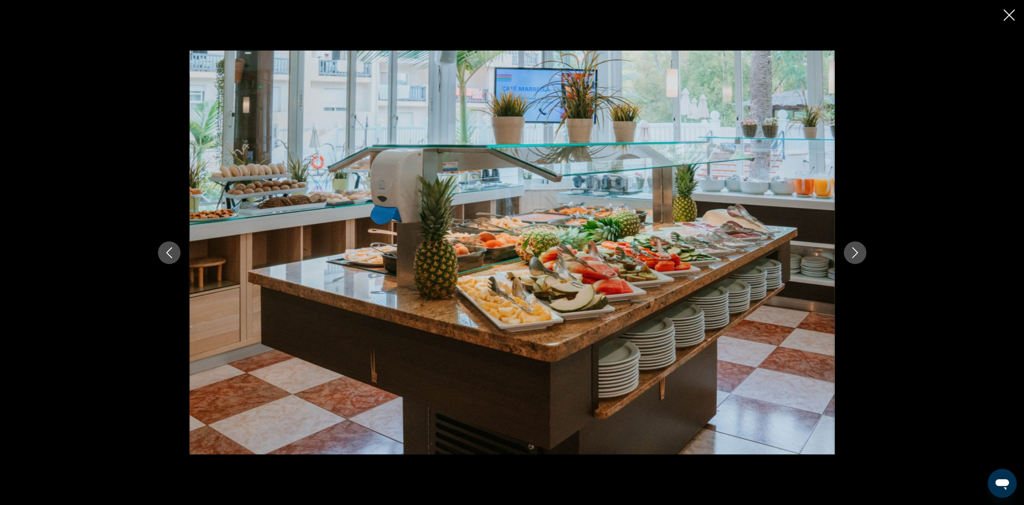
click at [858, 249] on icon "Next image" at bounding box center [855, 252] width 11 height 11
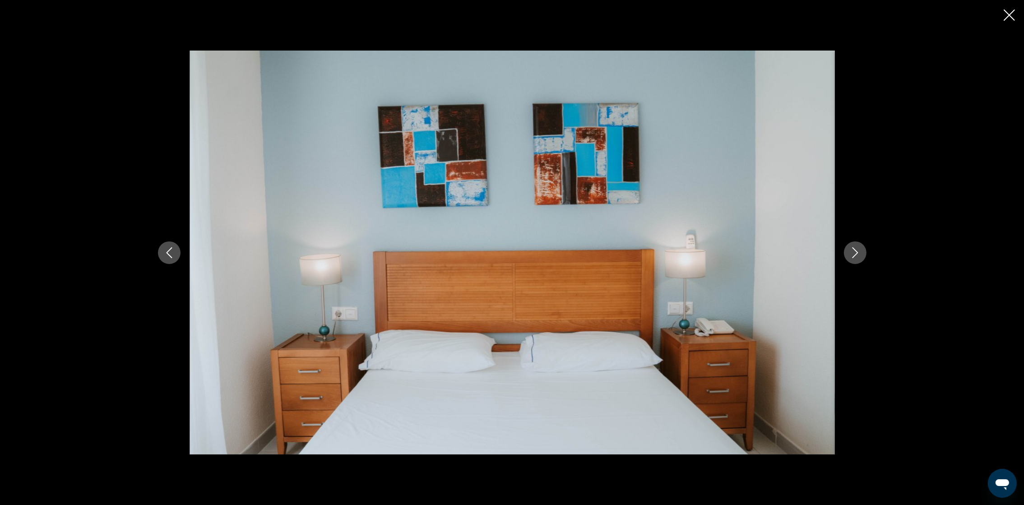
click at [858, 249] on icon "Next image" at bounding box center [855, 252] width 11 height 11
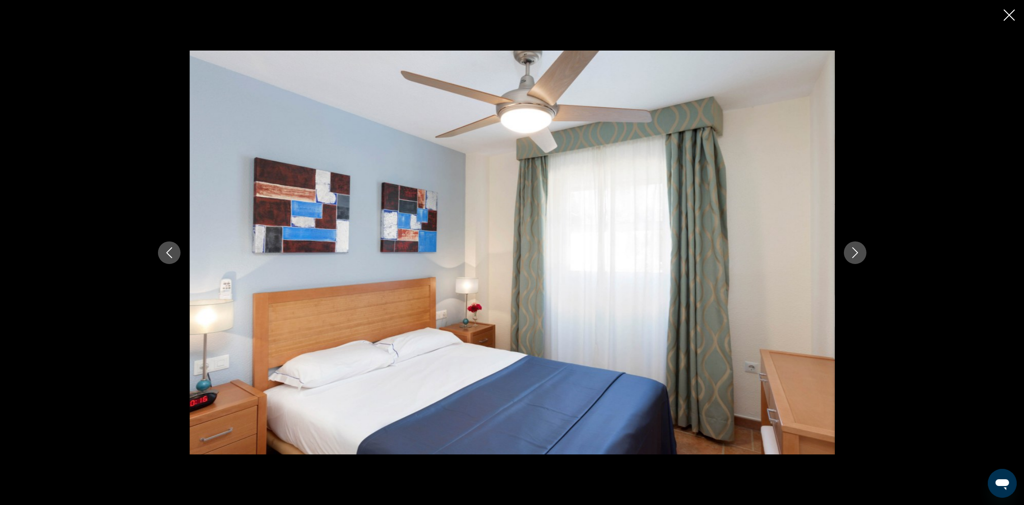
click at [857, 249] on icon "Next image" at bounding box center [855, 252] width 11 height 11
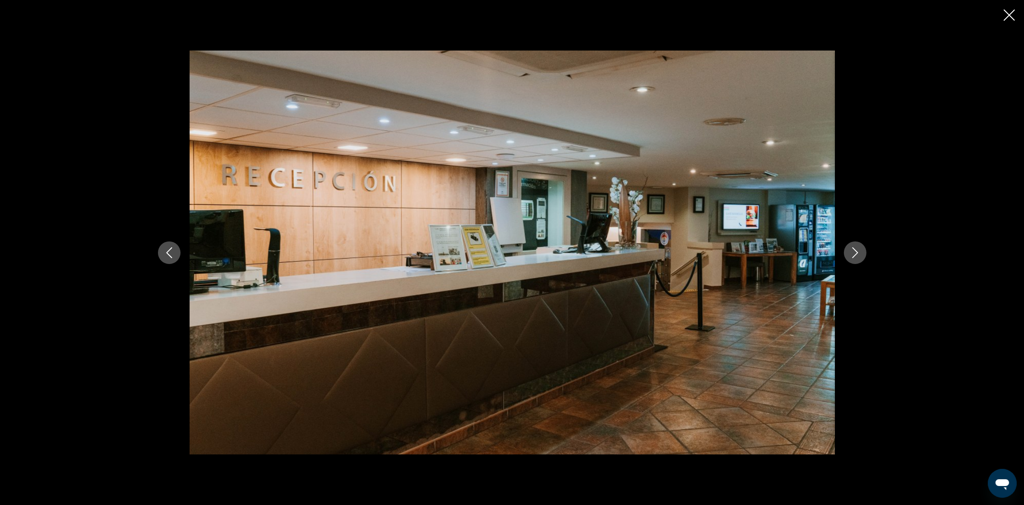
click at [857, 249] on icon "Next image" at bounding box center [855, 252] width 11 height 11
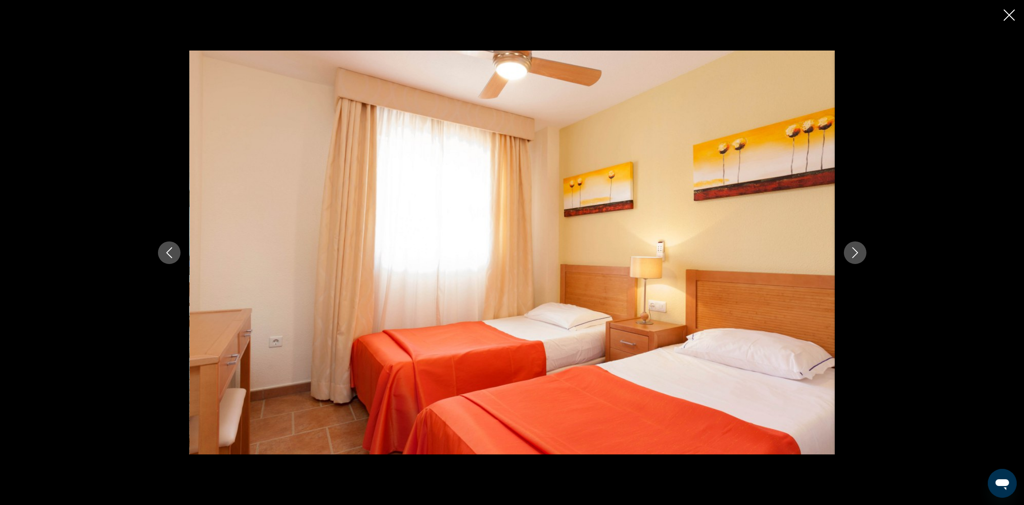
click at [857, 249] on icon "Next image" at bounding box center [855, 252] width 11 height 11
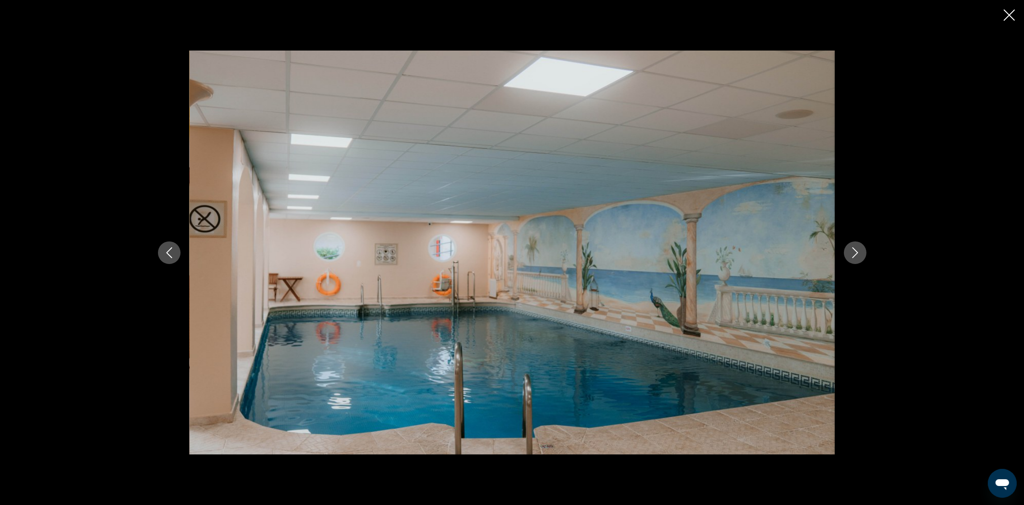
click at [857, 249] on icon "Next image" at bounding box center [855, 252] width 11 height 11
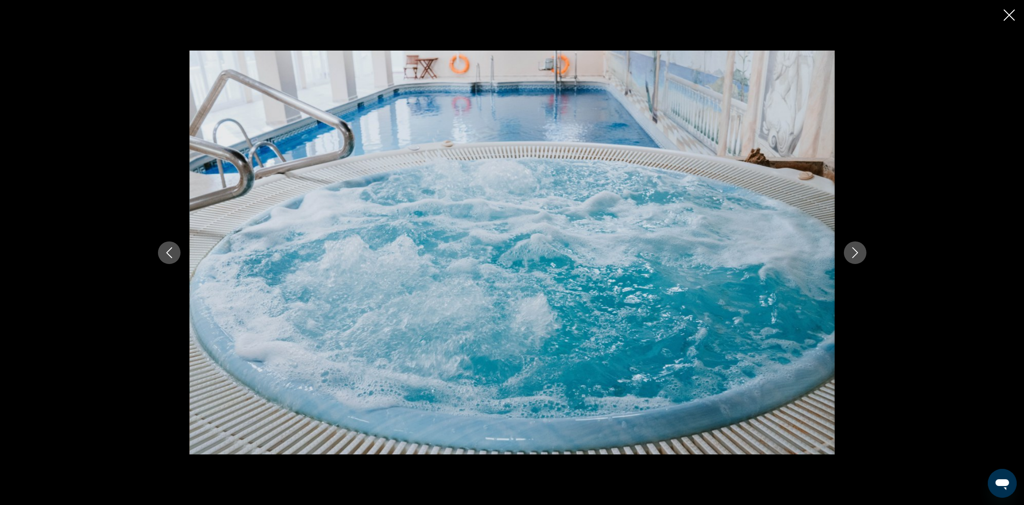
click at [857, 249] on icon "Next image" at bounding box center [855, 252] width 11 height 11
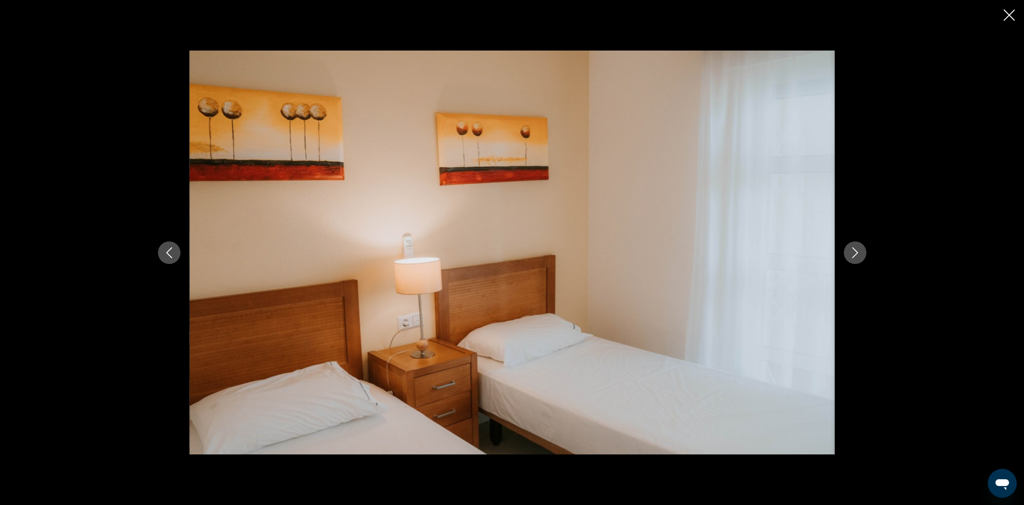
click at [857, 249] on icon "Next image" at bounding box center [855, 252] width 11 height 11
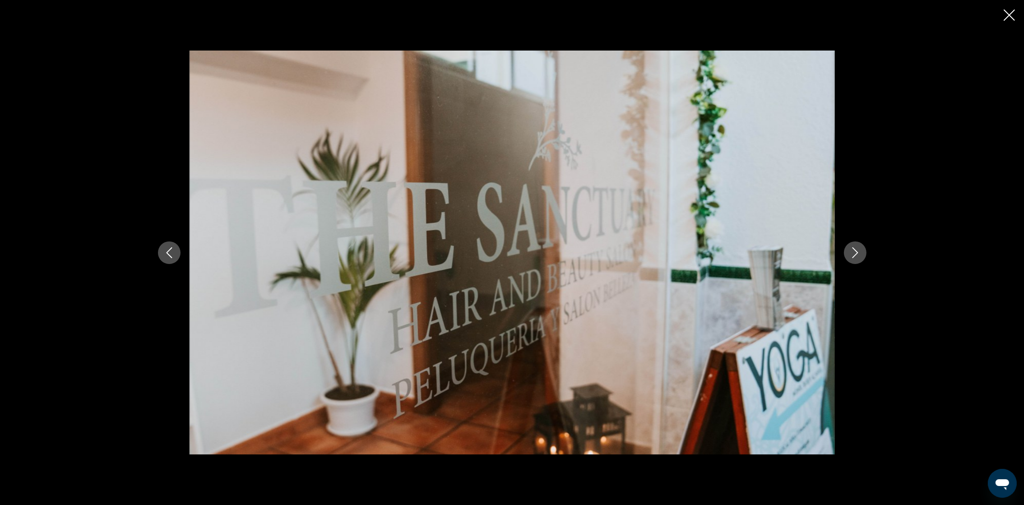
click at [857, 249] on icon "Next image" at bounding box center [855, 252] width 11 height 11
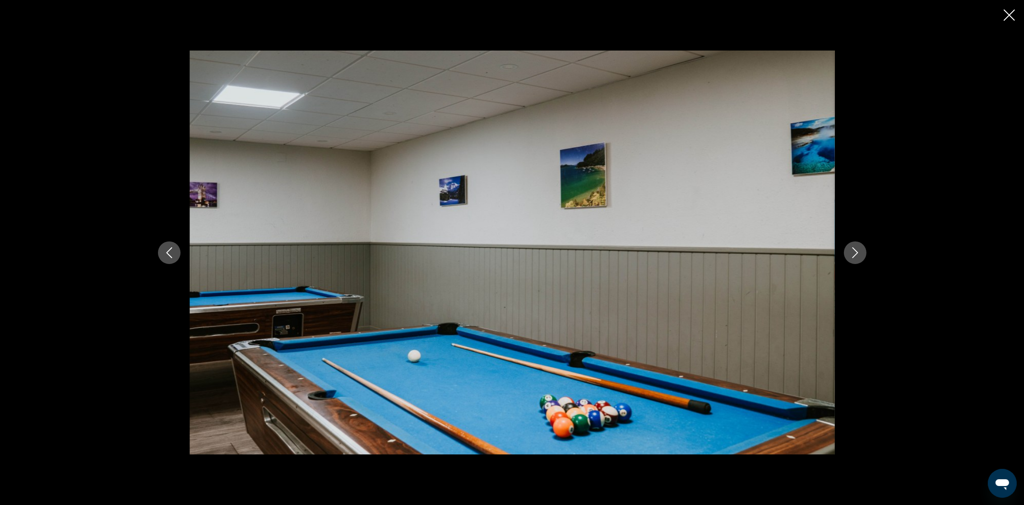
click at [857, 249] on icon "Next image" at bounding box center [855, 252] width 11 height 11
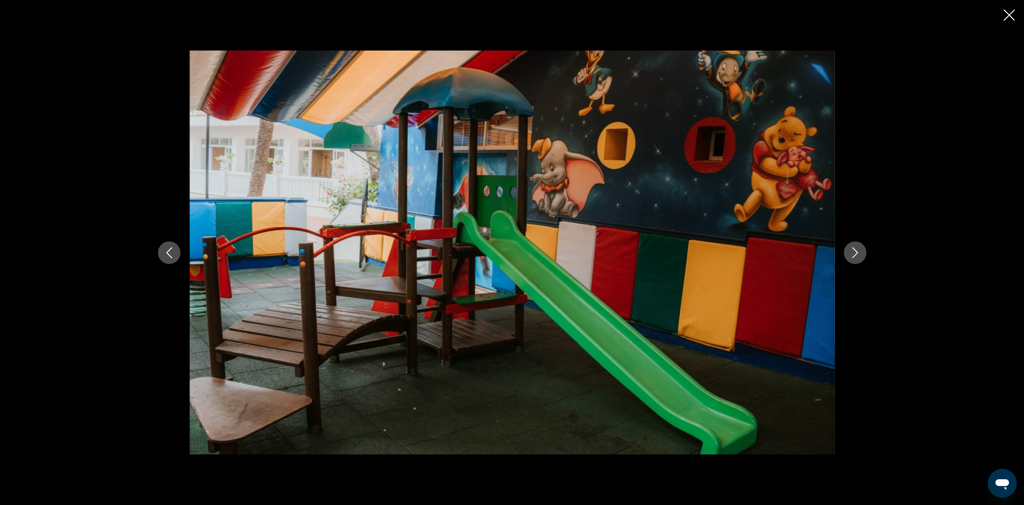
click at [857, 249] on icon "Next image" at bounding box center [855, 252] width 11 height 11
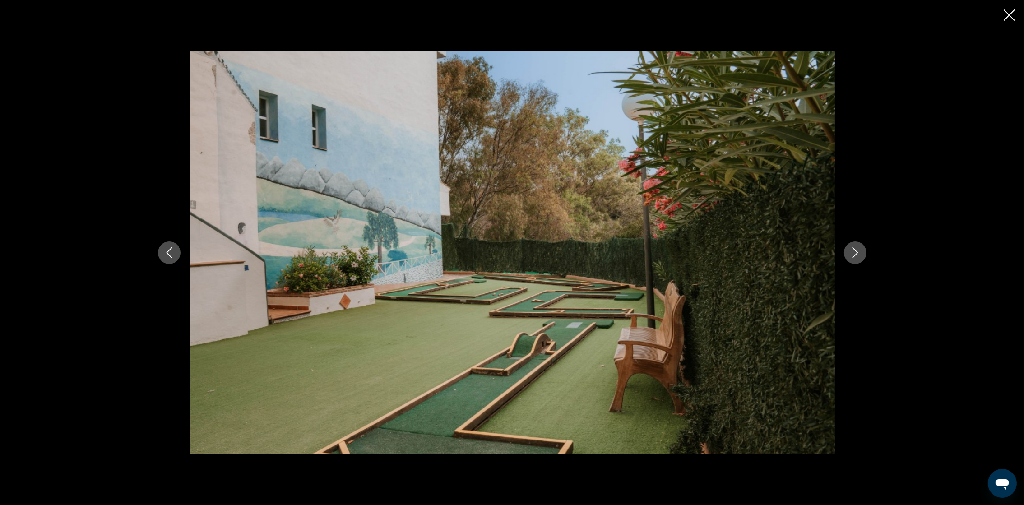
click at [857, 249] on icon "Next image" at bounding box center [855, 252] width 11 height 11
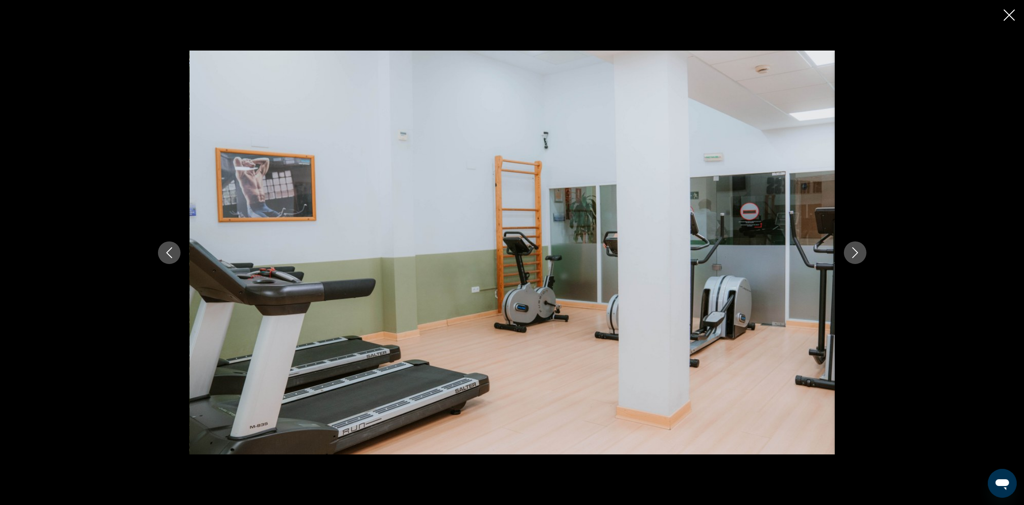
click at [857, 249] on icon "Next image" at bounding box center [855, 252] width 11 height 11
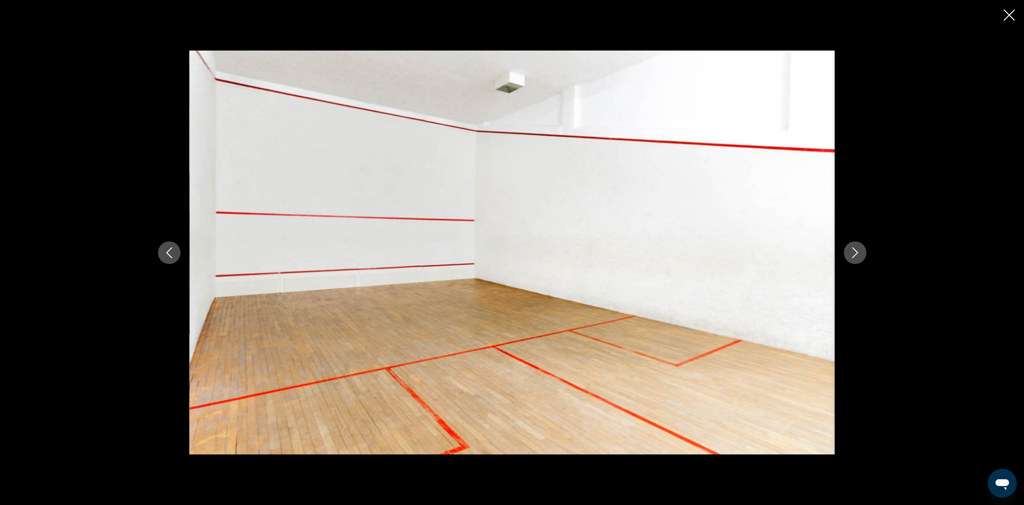
click at [1006, 9] on icon "Close slideshow" at bounding box center [1009, 14] width 11 height 11
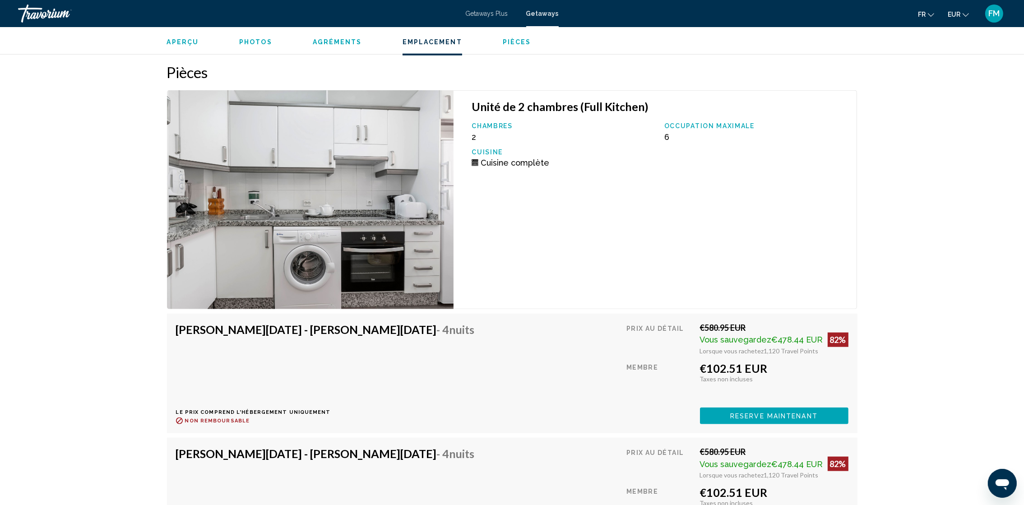
scroll to position [1405, 0]
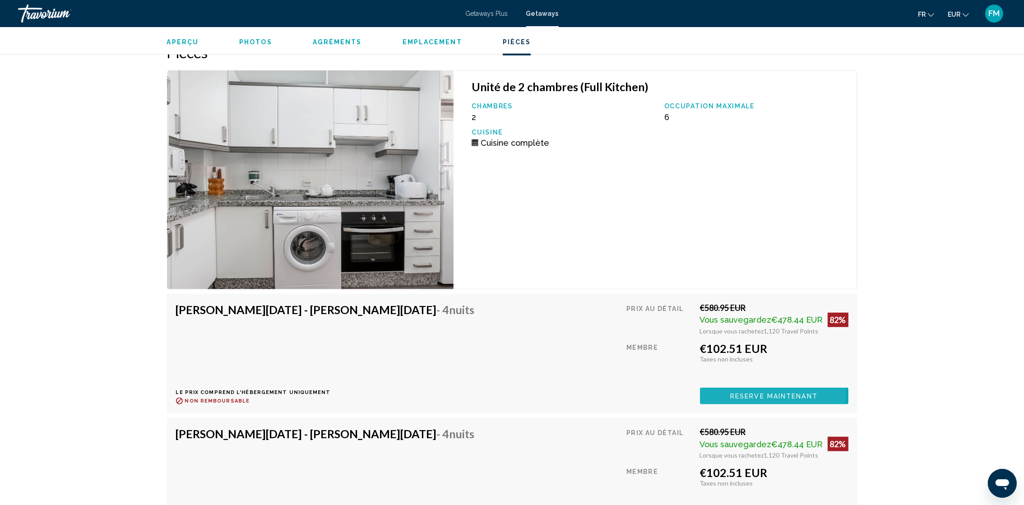
click at [719, 388] on button "Reserve maintenant" at bounding box center [774, 396] width 149 height 17
